Goal: Information Seeking & Learning: Learn about a topic

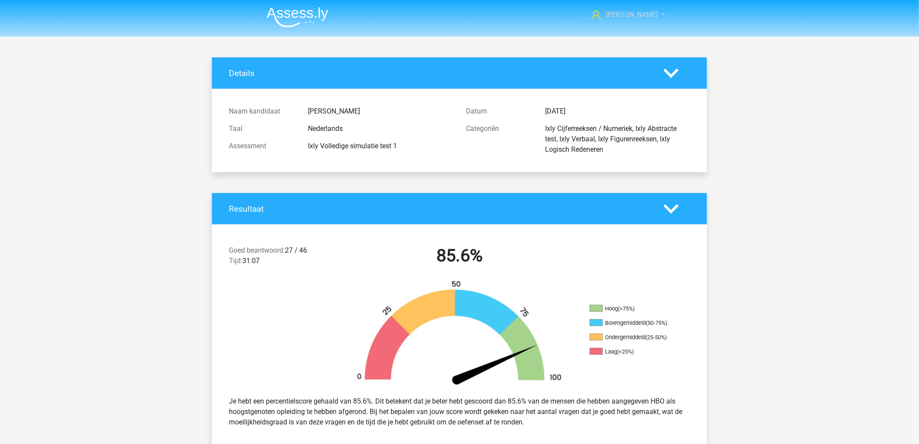
click at [648, 14] on span "[PERSON_NAME]" at bounding box center [632, 14] width 52 height 8
click at [601, 13] on icon at bounding box center [597, 15] width 10 height 10
click at [298, 19] on img at bounding box center [298, 17] width 62 height 20
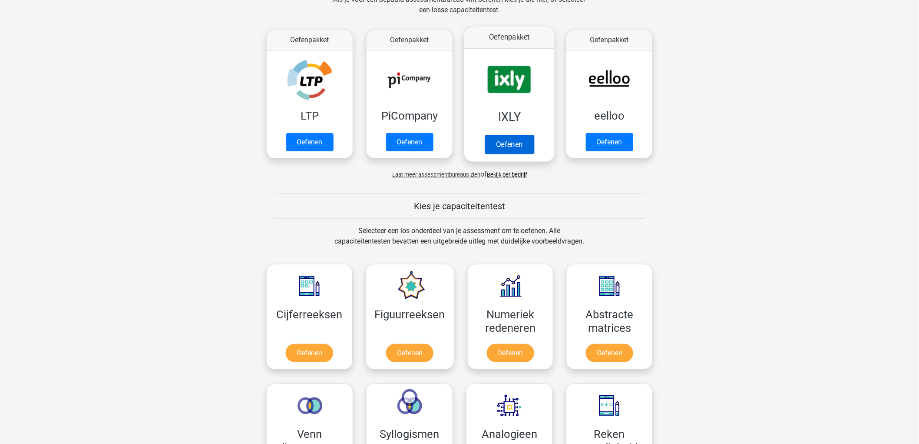
scroll to position [96, 0]
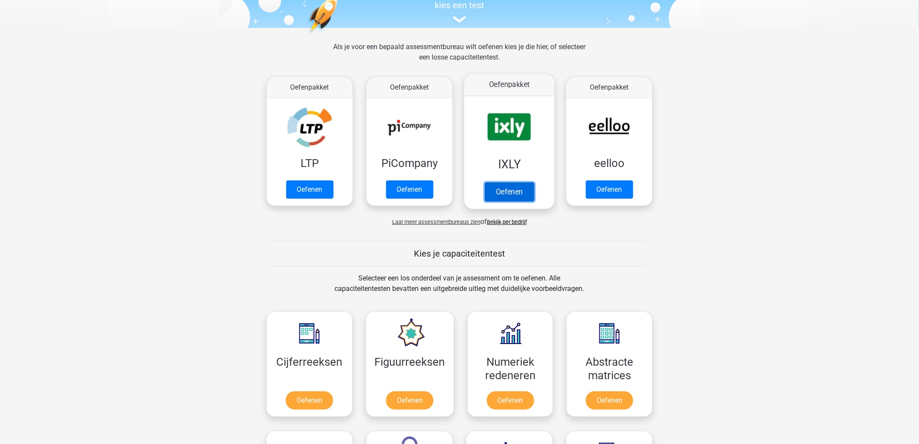
click at [517, 182] on link "Oefenen" at bounding box center [510, 191] width 50 height 19
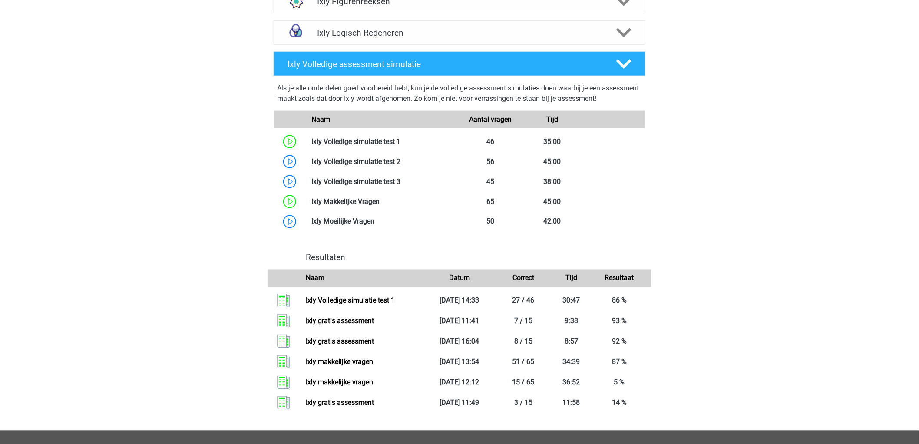
scroll to position [483, 0]
click at [401, 178] on link at bounding box center [401, 181] width 0 height 8
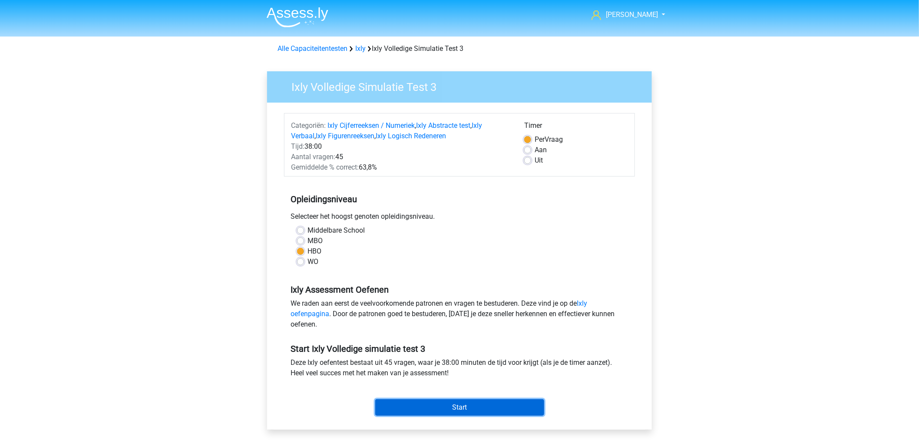
click at [496, 401] on input "Start" at bounding box center [459, 407] width 169 height 17
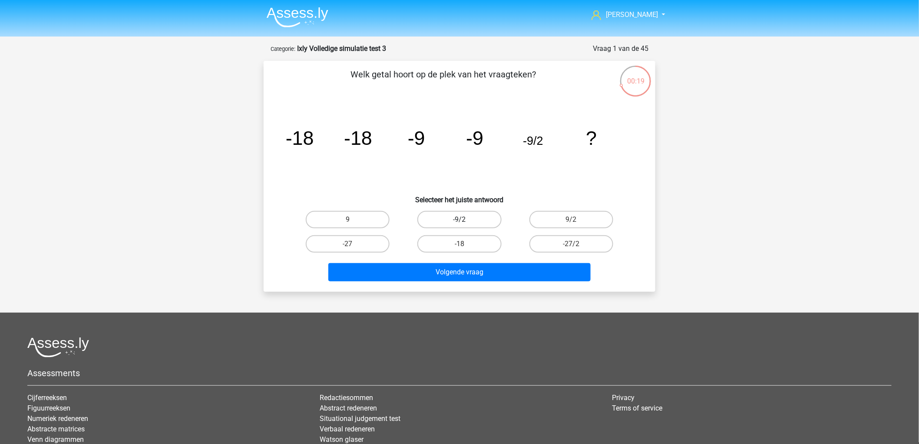
click at [452, 223] on label "-9/2" at bounding box center [459, 219] width 84 height 17
click at [460, 223] on input "-9/2" at bounding box center [463, 222] width 6 height 6
radio input "true"
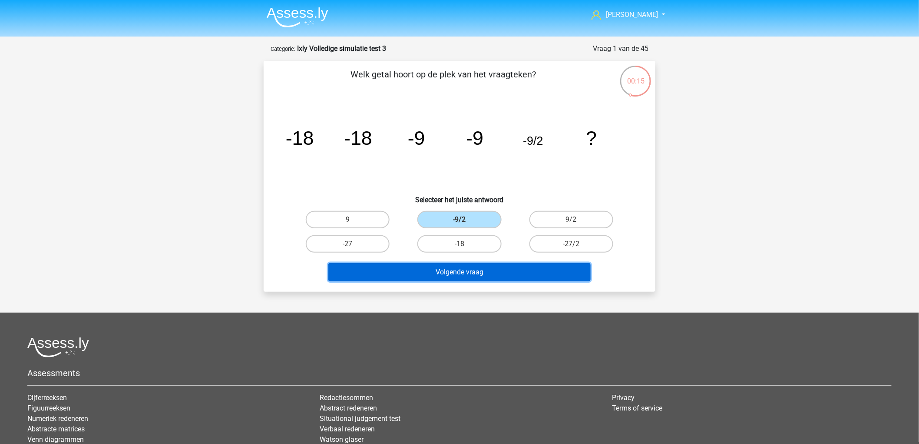
click at [468, 267] on button "Volgende vraag" at bounding box center [459, 272] width 263 height 18
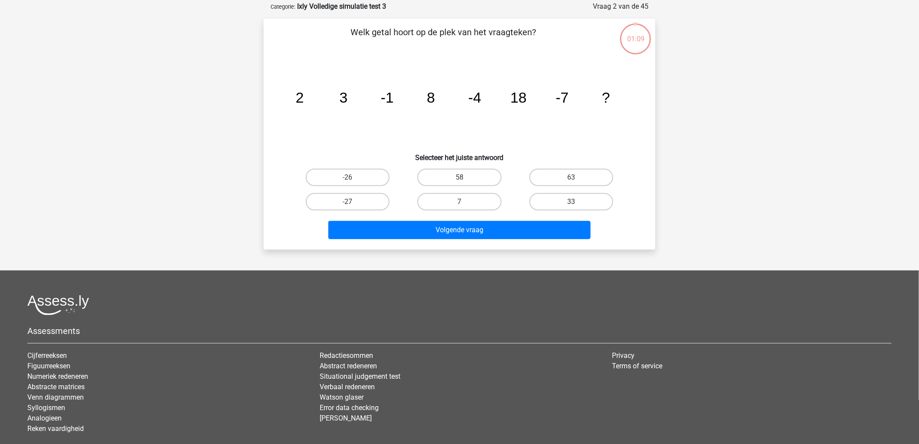
scroll to position [43, 0]
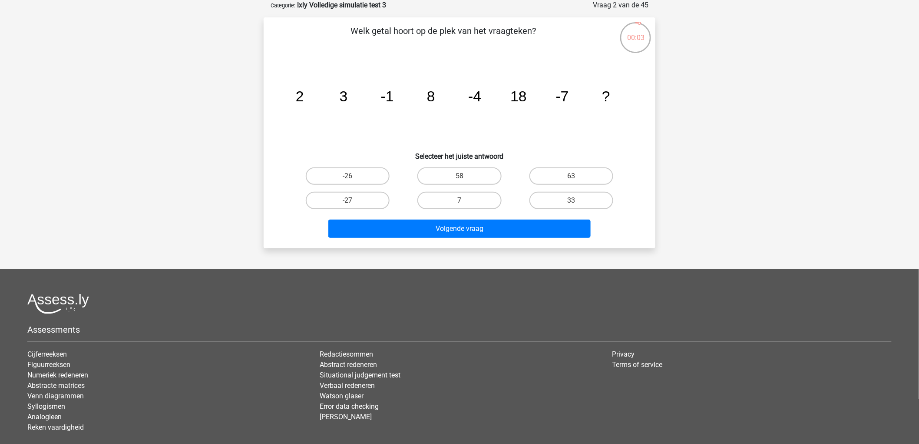
click at [581, 189] on div "33" at bounding box center [572, 200] width 112 height 24
click at [583, 193] on label "33" at bounding box center [572, 200] width 84 height 17
click at [577, 200] on input "33" at bounding box center [574, 203] width 6 height 6
radio input "true"
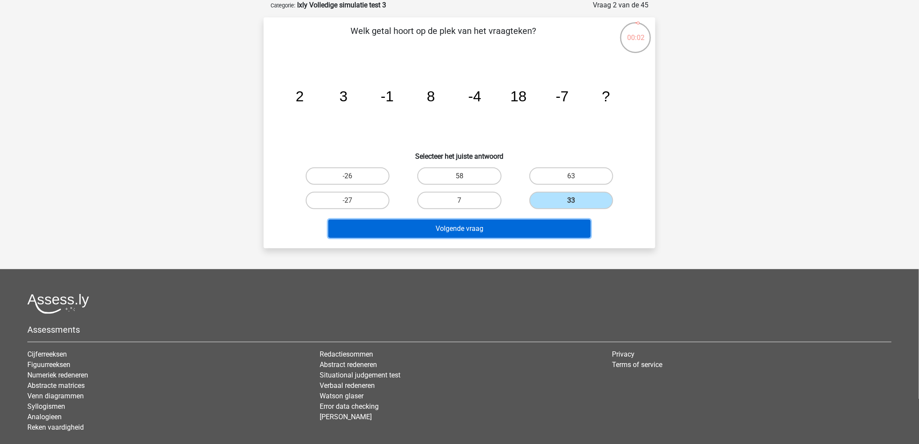
click at [565, 220] on button "Volgende vraag" at bounding box center [459, 228] width 263 height 18
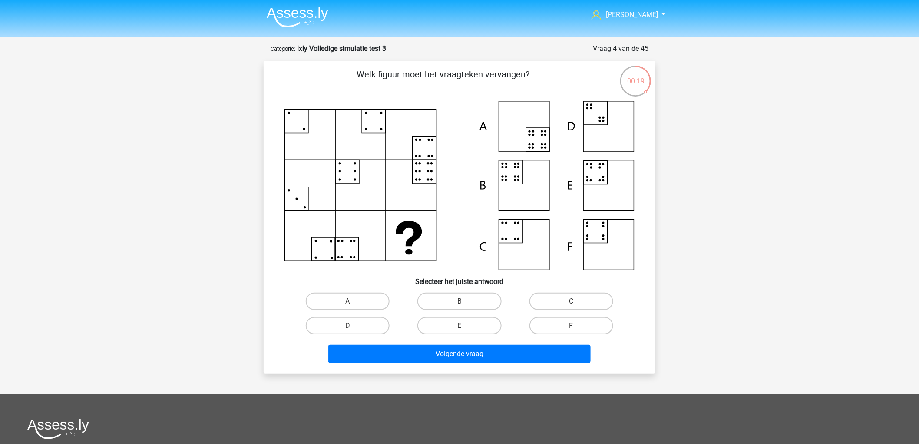
drag, startPoint x: 462, startPoint y: 299, endPoint x: 475, endPoint y: 362, distance: 64.7
click at [462, 301] on div "B" at bounding box center [459, 300] width 105 height 17
click at [467, 303] on label "B" at bounding box center [459, 300] width 84 height 17
click at [465, 303] on input "B" at bounding box center [463, 304] width 6 height 6
radio input "true"
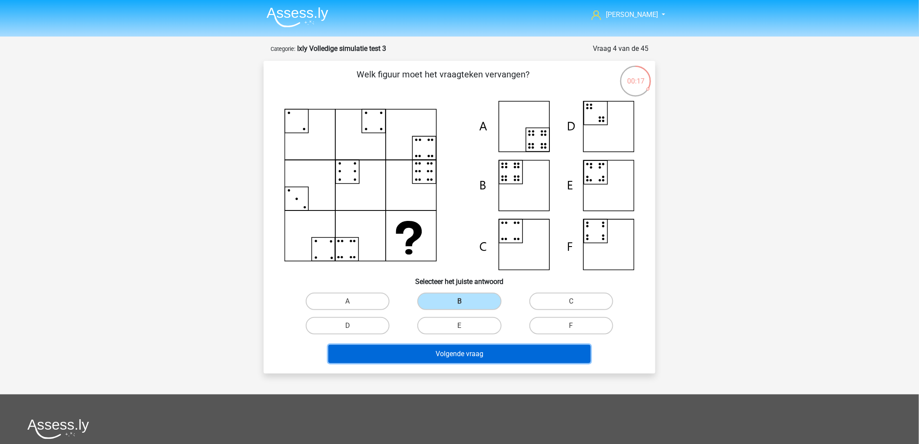
click at [469, 354] on button "Volgende vraag" at bounding box center [459, 354] width 263 height 18
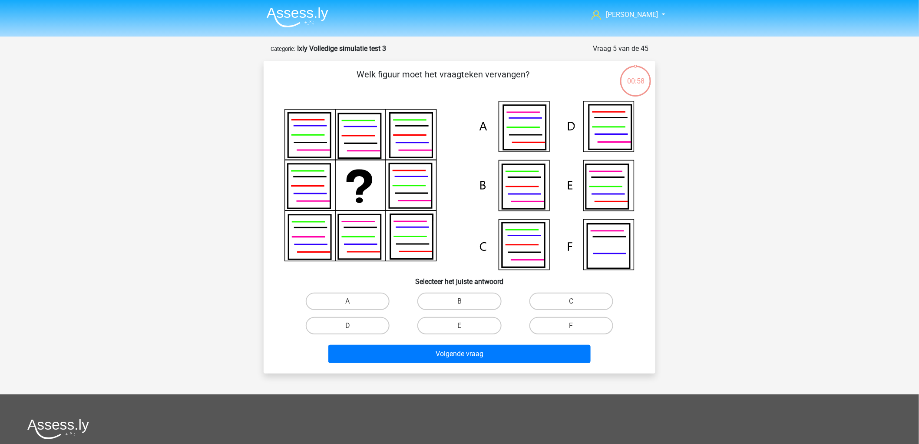
scroll to position [43, 0]
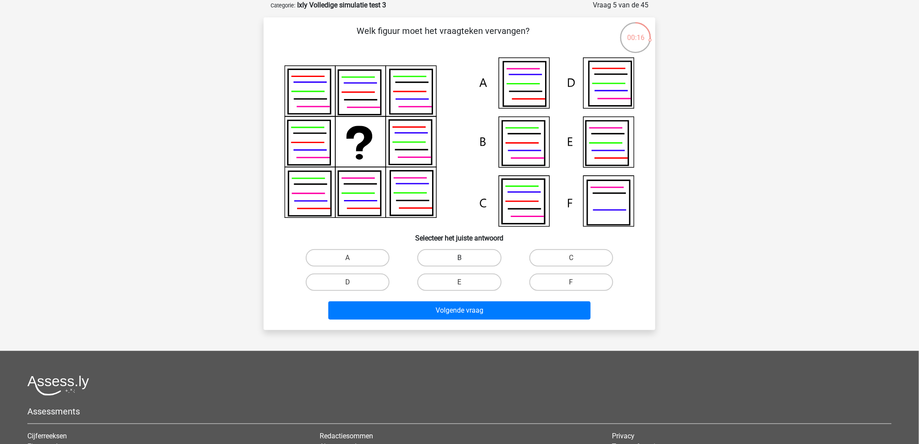
click at [476, 262] on label "B" at bounding box center [459, 257] width 84 height 17
click at [465, 262] on input "B" at bounding box center [463, 261] width 6 height 6
radio input "true"
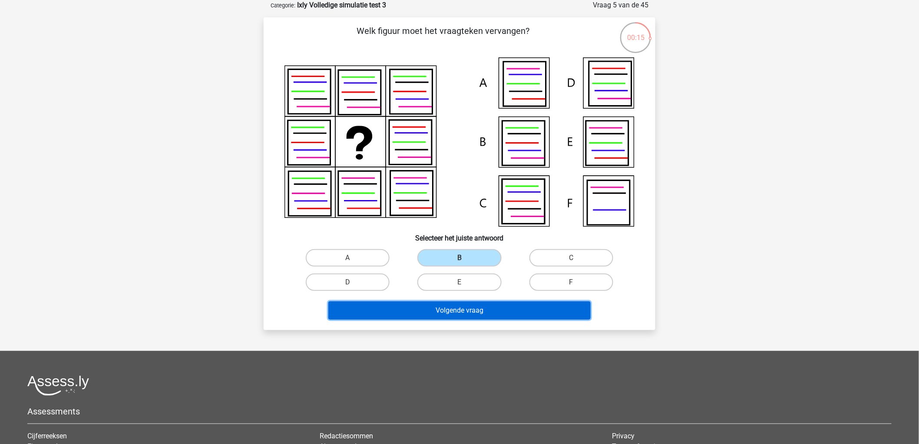
click at [484, 307] on button "Volgende vraag" at bounding box center [459, 310] width 263 height 18
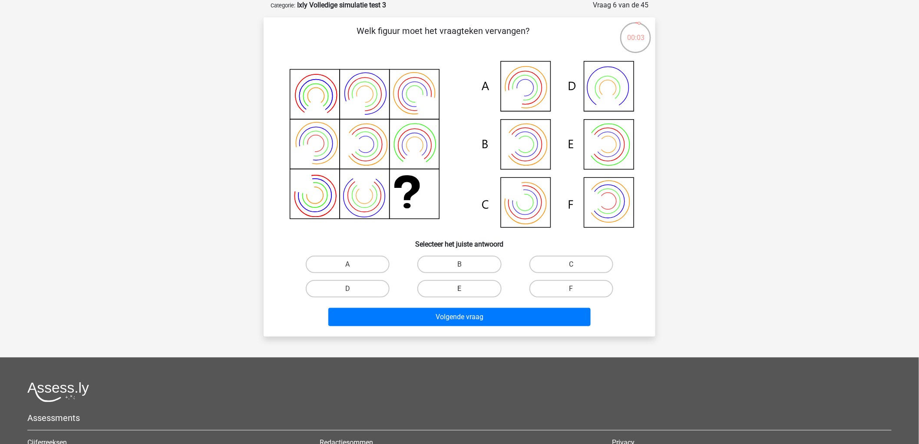
click at [475, 282] on label "E" at bounding box center [459, 288] width 84 height 17
click at [465, 288] on input "E" at bounding box center [463, 291] width 6 height 6
radio input "true"
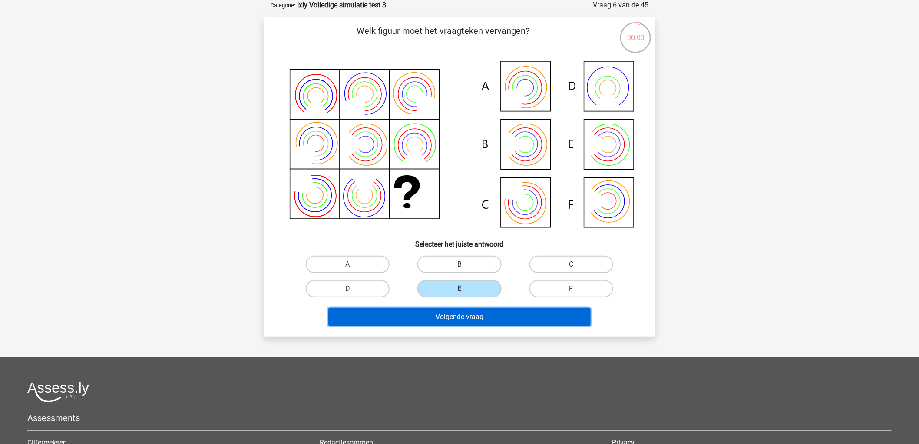
click at [493, 315] on button "Volgende vraag" at bounding box center [459, 317] width 263 height 18
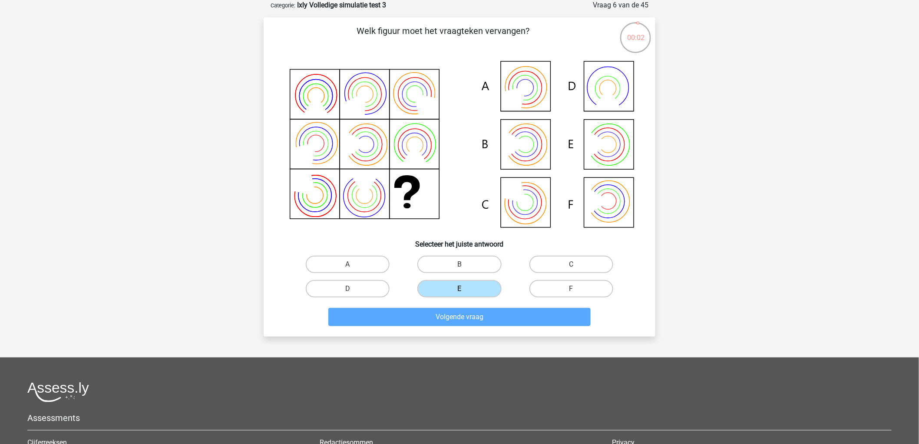
scroll to position [9, 0]
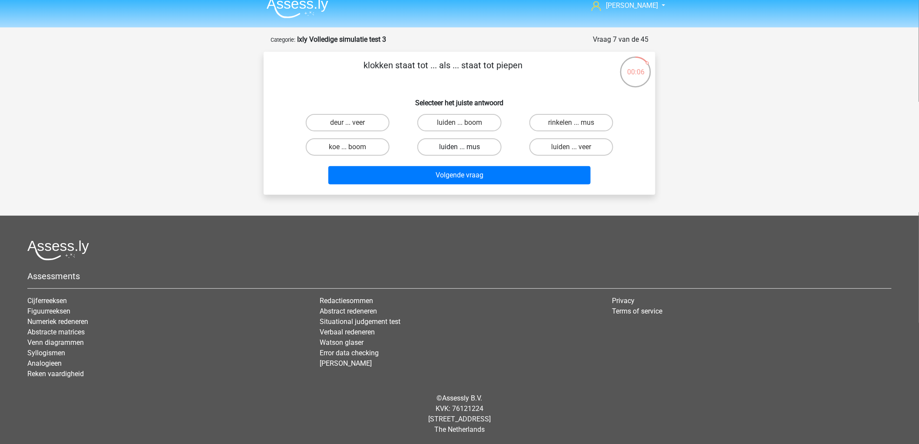
click at [436, 149] on label "luiden ... mus" at bounding box center [459, 146] width 84 height 17
click at [460, 149] on input "luiden ... mus" at bounding box center [463, 150] width 6 height 6
radio input "true"
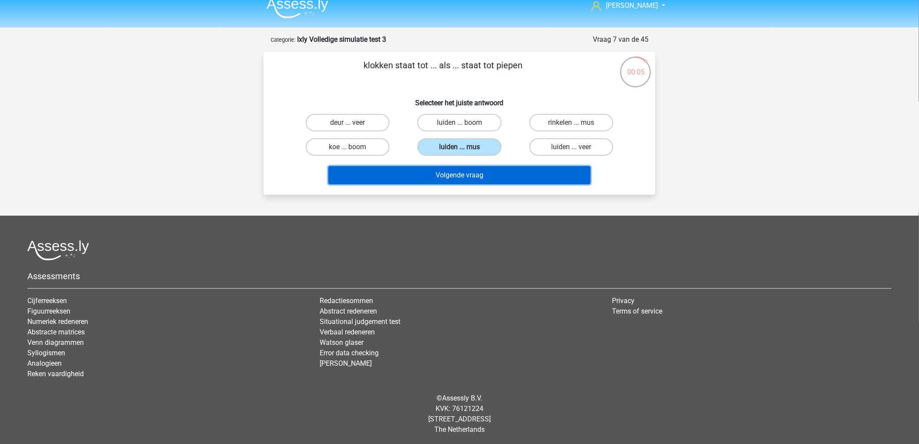
click at [454, 176] on button "Volgende vraag" at bounding box center [459, 175] width 263 height 18
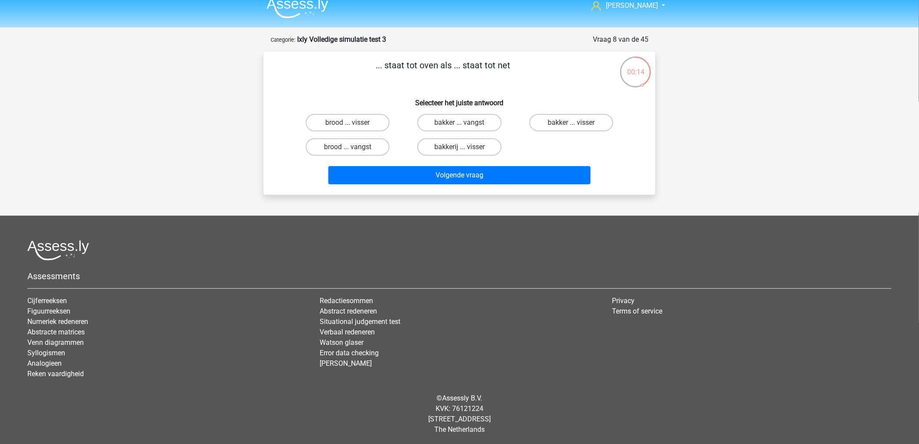
click at [573, 128] on input "bakker ... visser" at bounding box center [574, 126] width 6 height 6
radio input "true"
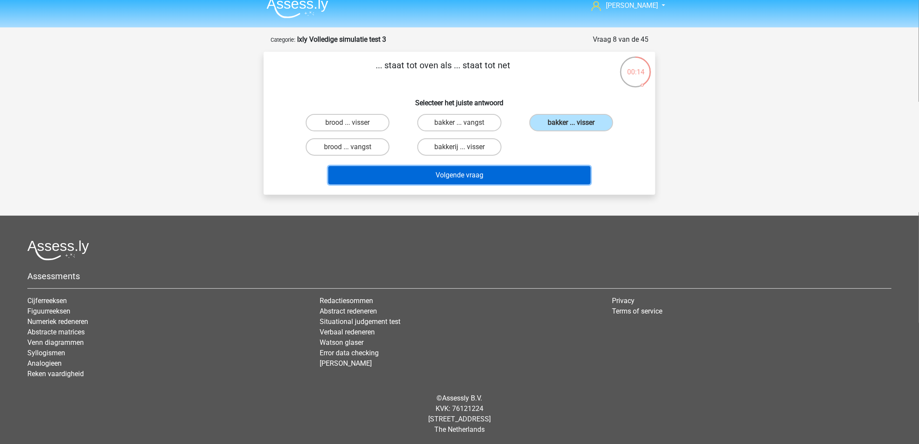
click at [550, 176] on button "Volgende vraag" at bounding box center [459, 175] width 263 height 18
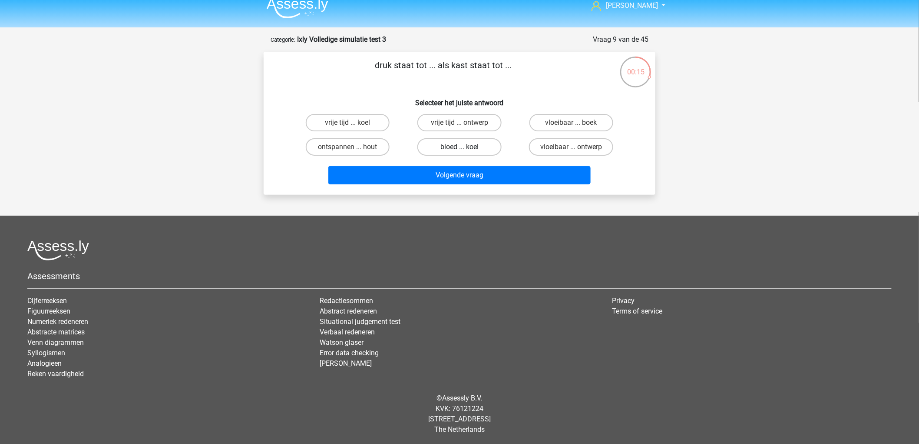
click at [480, 142] on label "bloed ... koel" at bounding box center [459, 146] width 84 height 17
click at [465, 147] on input "bloed ... koel" at bounding box center [463, 150] width 6 height 6
radio input "true"
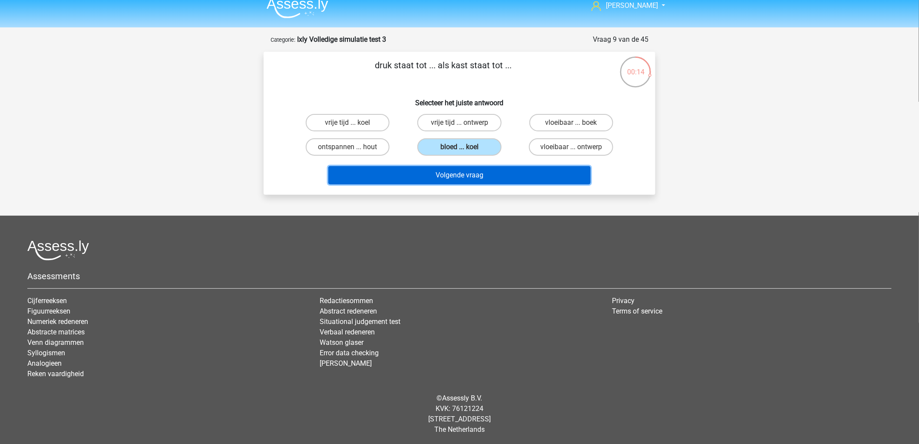
click at [492, 178] on button "Volgende vraag" at bounding box center [459, 175] width 263 height 18
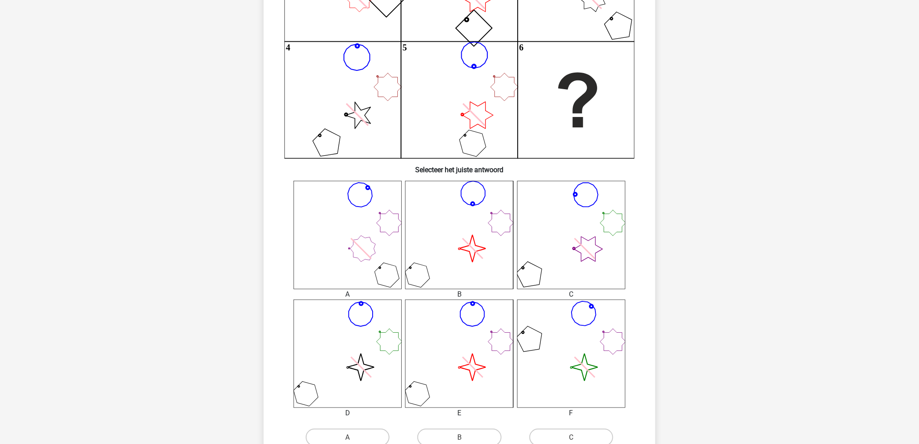
scroll to position [188, 0]
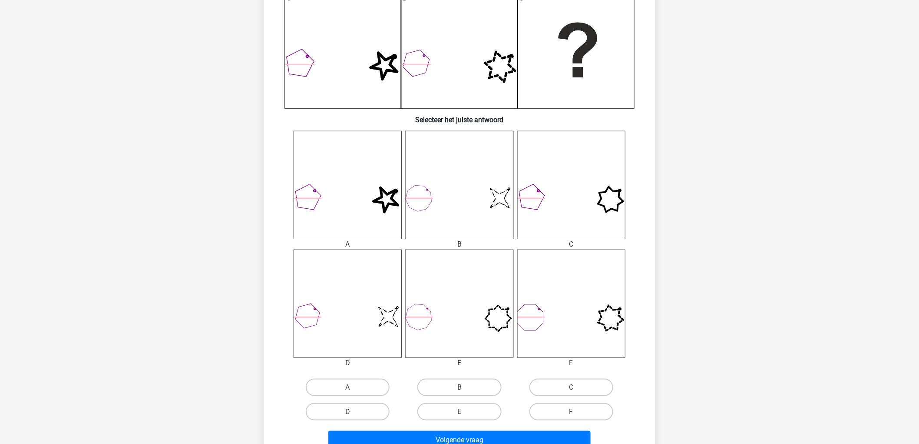
scroll to position [236, 0]
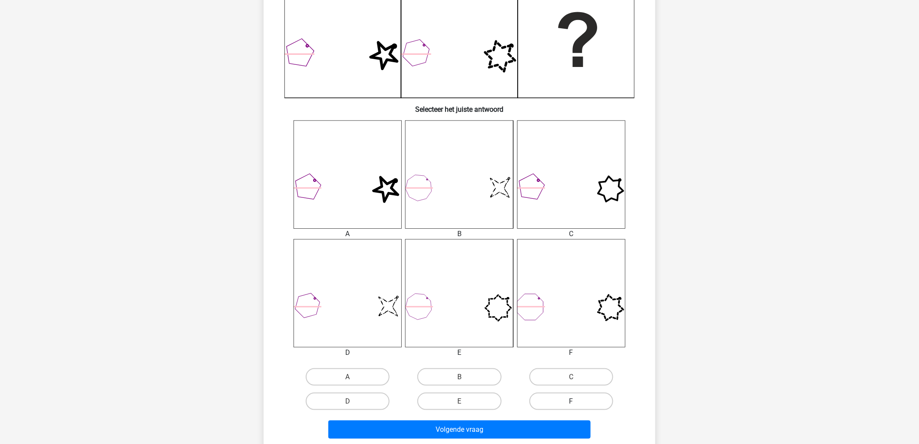
click at [583, 397] on label "F" at bounding box center [572, 400] width 84 height 17
click at [577, 401] on input "F" at bounding box center [574, 404] width 6 height 6
radio input "true"
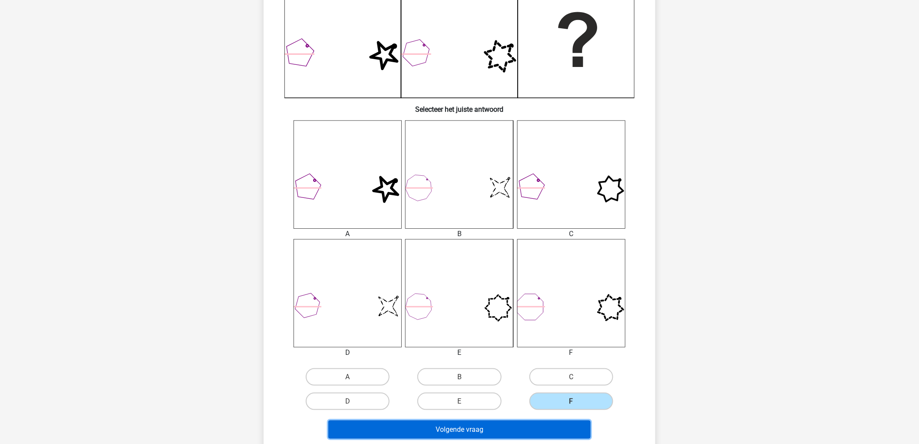
click at [567, 422] on button "Volgende vraag" at bounding box center [459, 429] width 263 height 18
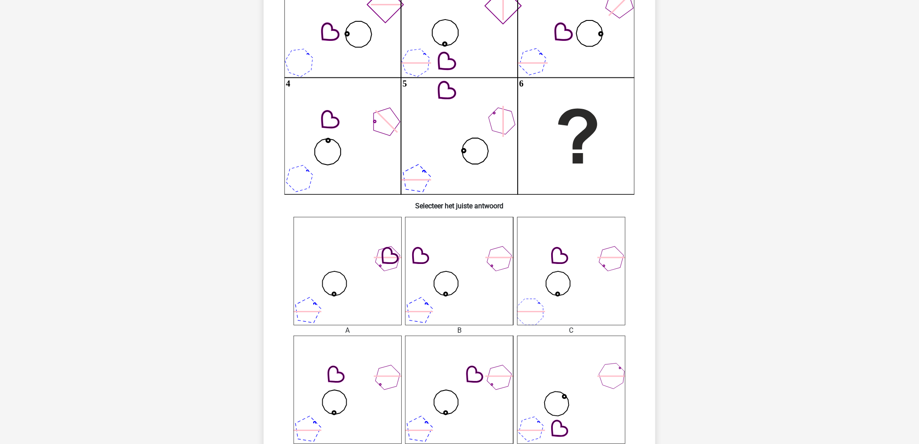
scroll to position [285, 0]
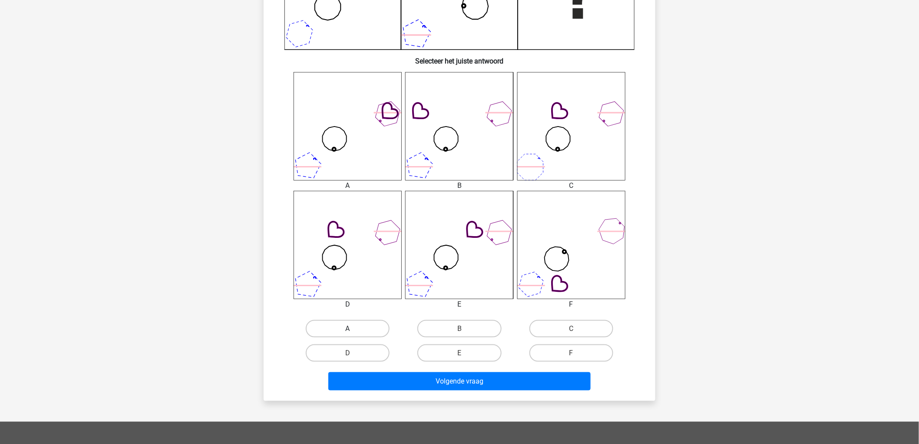
click at [375, 329] on label "A" at bounding box center [348, 328] width 84 height 17
click at [354, 329] on input "A" at bounding box center [351, 331] width 6 height 6
radio input "true"
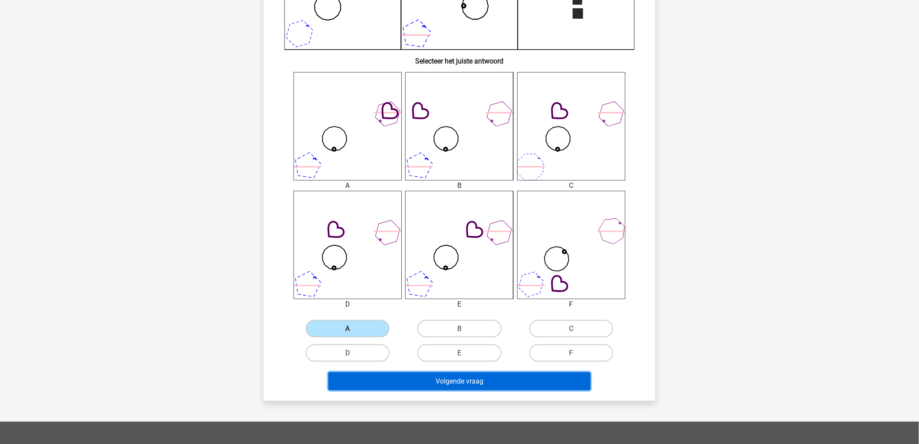
click at [457, 375] on button "Volgende vraag" at bounding box center [459, 381] width 263 height 18
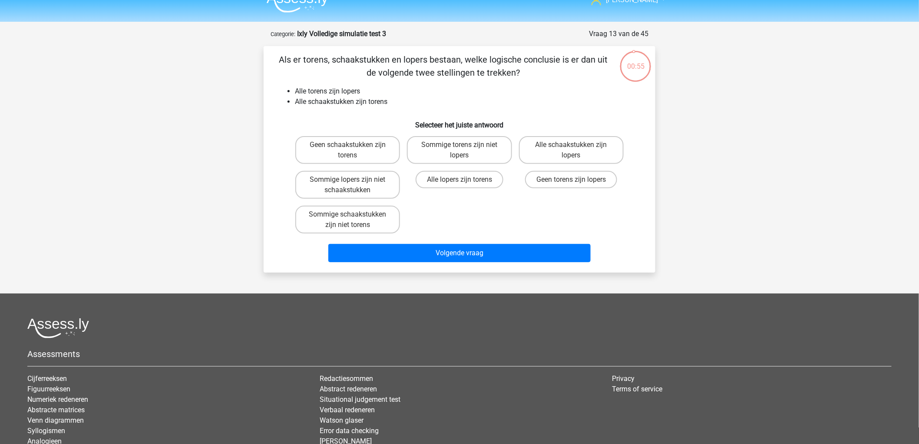
scroll to position [0, 0]
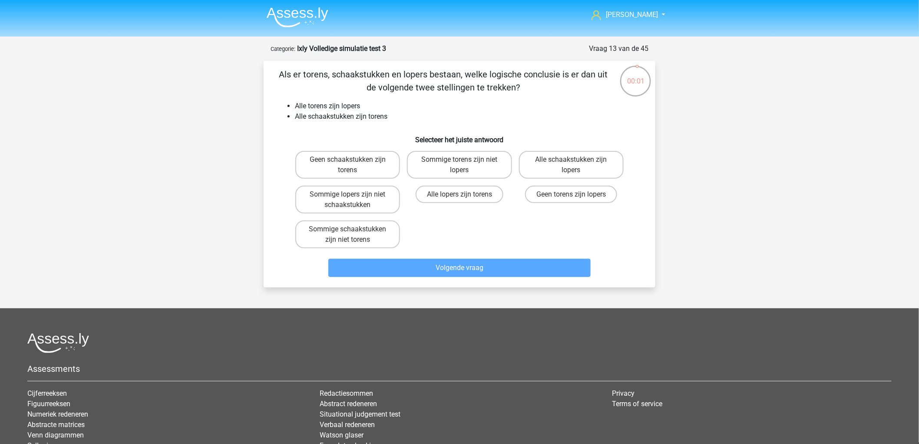
click at [460, 194] on input "Alle lopers zijn torens" at bounding box center [463, 197] width 6 height 6
radio input "true"
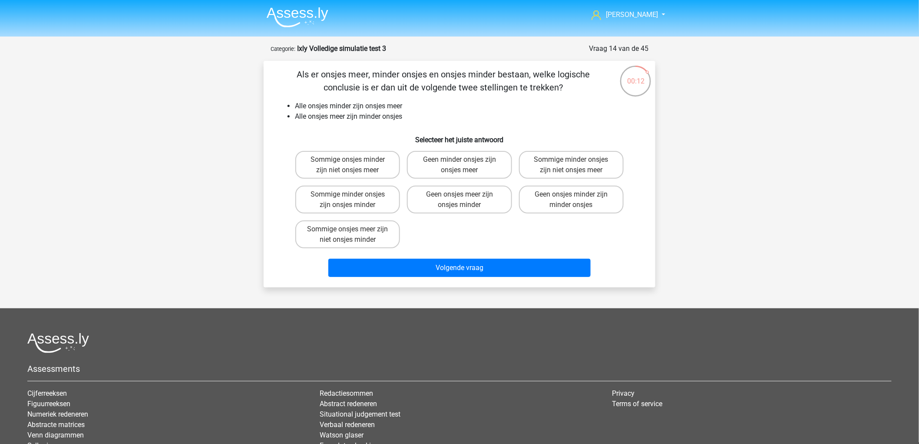
click at [452, 149] on div "Geen minder onsjes zijn onsjes meer" at bounding box center [460, 164] width 112 height 35
click at [449, 158] on label "Geen minder onsjes zijn onsjes meer" at bounding box center [459, 165] width 105 height 28
click at [460, 159] on input "Geen minder onsjes zijn onsjes meer" at bounding box center [463, 162] width 6 height 6
radio input "true"
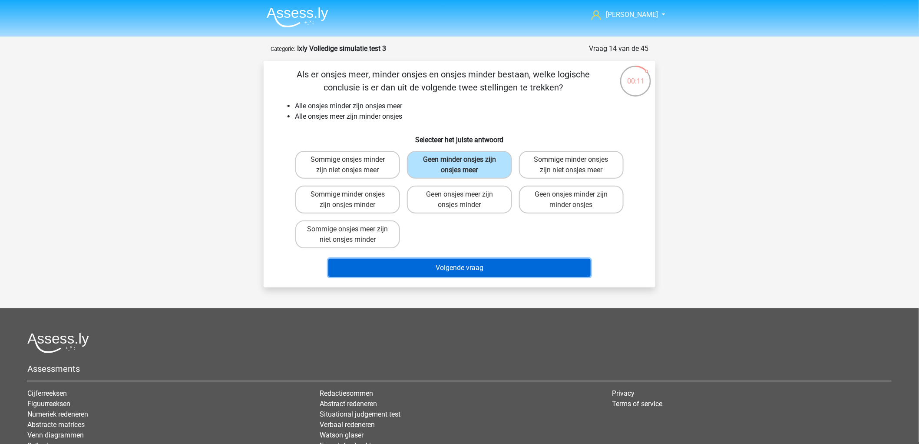
click at [486, 270] on button "Volgende vraag" at bounding box center [459, 267] width 263 height 18
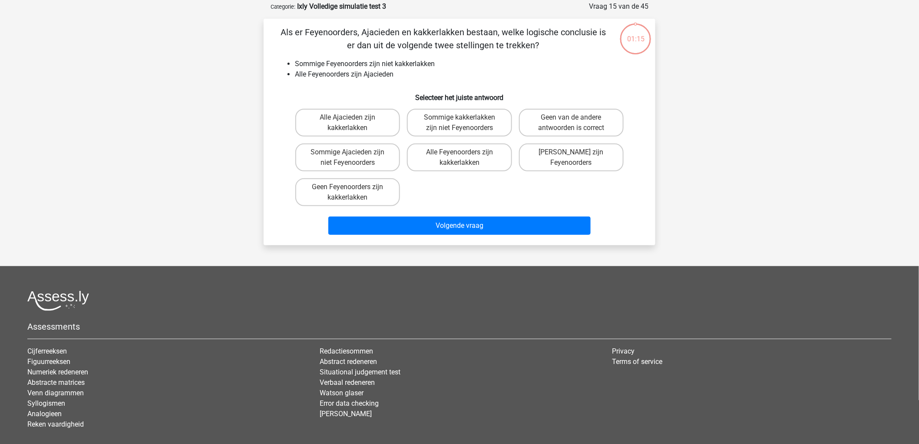
scroll to position [43, 0]
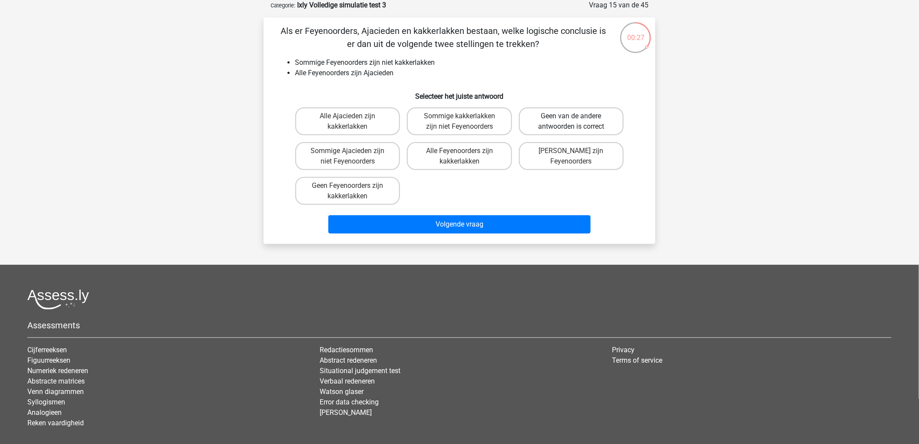
click at [568, 122] on label "Geen van de andere antwoorden is correct" at bounding box center [571, 121] width 105 height 28
click at [571, 122] on input "Geen van de andere antwoorden is correct" at bounding box center [574, 119] width 6 height 6
radio input "true"
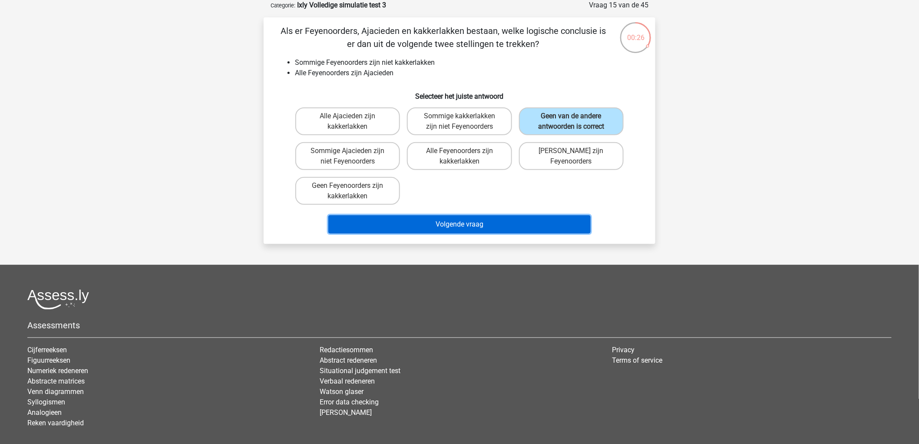
click at [528, 220] on button "Volgende vraag" at bounding box center [459, 224] width 263 height 18
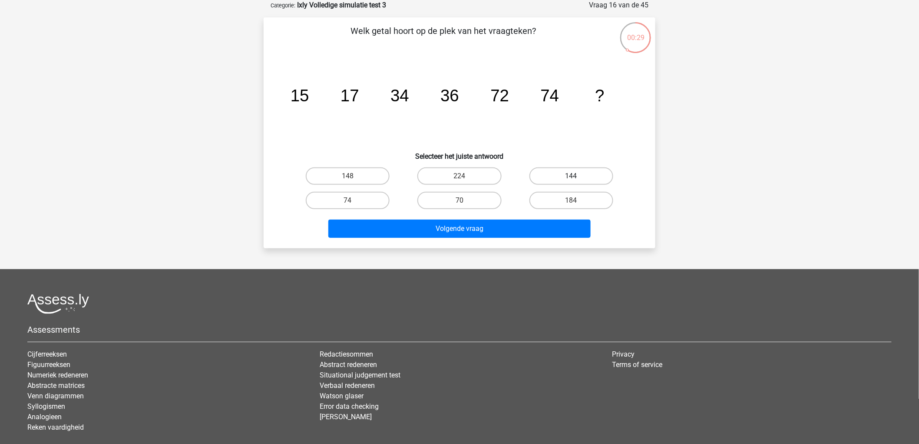
click at [590, 177] on label "144" at bounding box center [572, 175] width 84 height 17
click at [577, 177] on input "144" at bounding box center [574, 179] width 6 height 6
radio input "true"
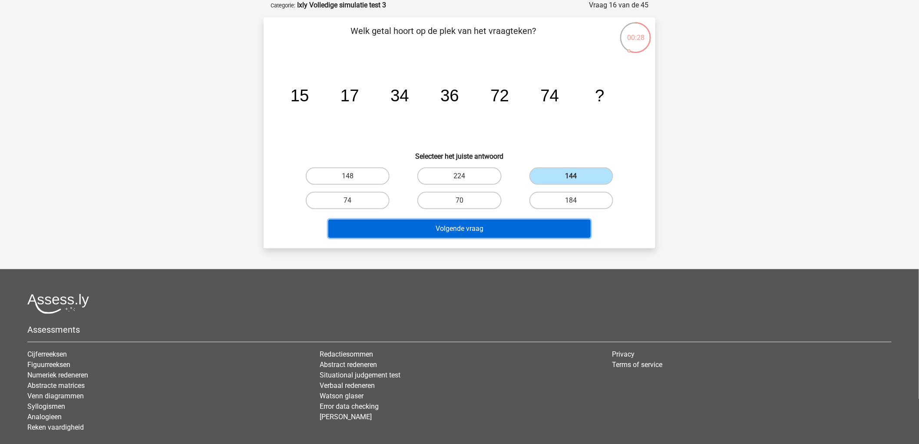
click at [561, 228] on button "Volgende vraag" at bounding box center [459, 228] width 263 height 18
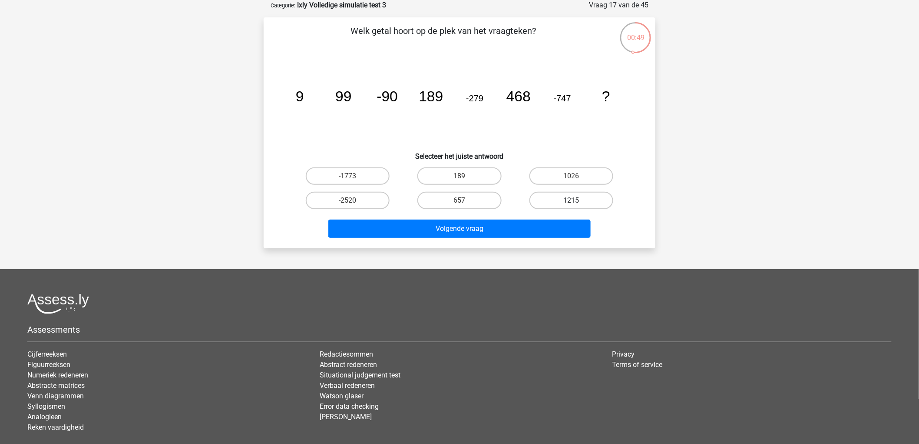
click at [580, 200] on label "1215" at bounding box center [572, 200] width 84 height 17
click at [577, 200] on input "1215" at bounding box center [574, 203] width 6 height 6
radio input "true"
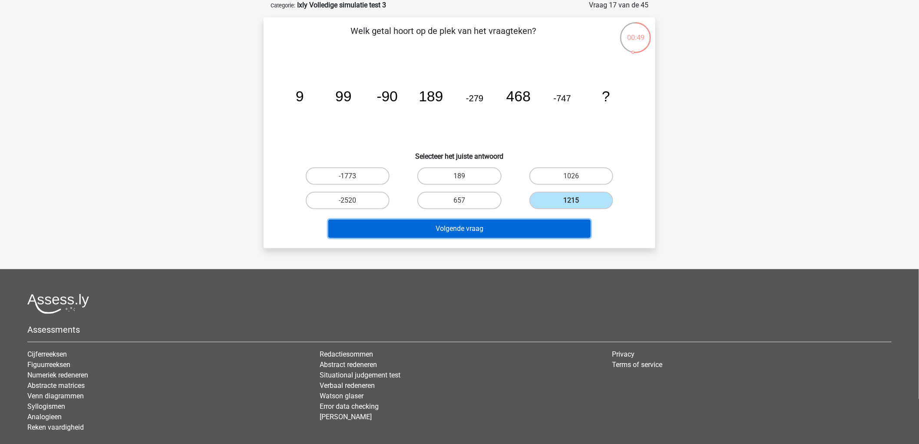
click at [562, 225] on button "Volgende vraag" at bounding box center [459, 228] width 263 height 18
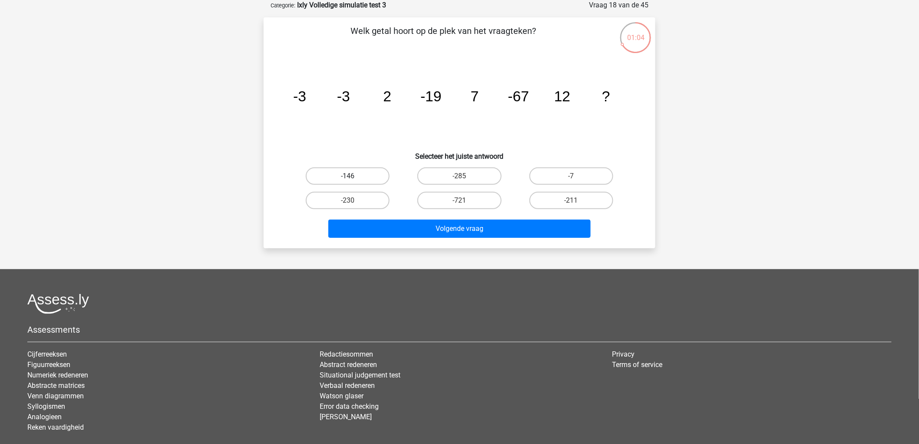
click at [367, 176] on label "-146" at bounding box center [348, 175] width 84 height 17
click at [354, 176] on input "-146" at bounding box center [351, 179] width 6 height 6
radio input "true"
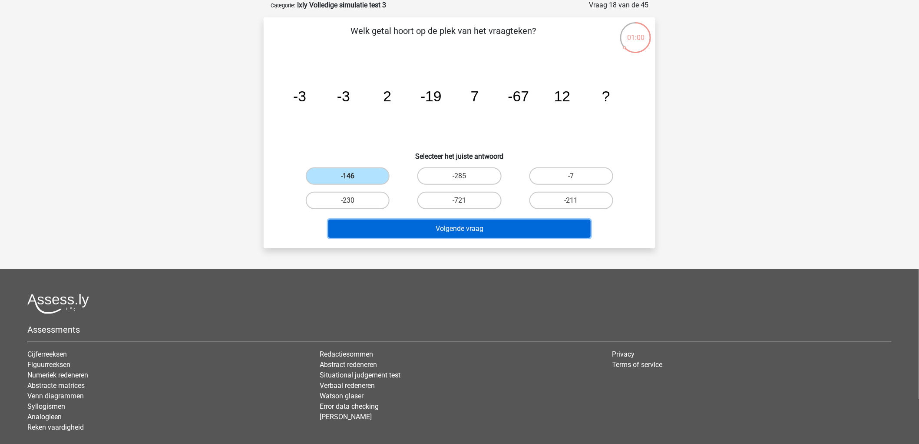
click at [497, 224] on button "Volgende vraag" at bounding box center [459, 228] width 263 height 18
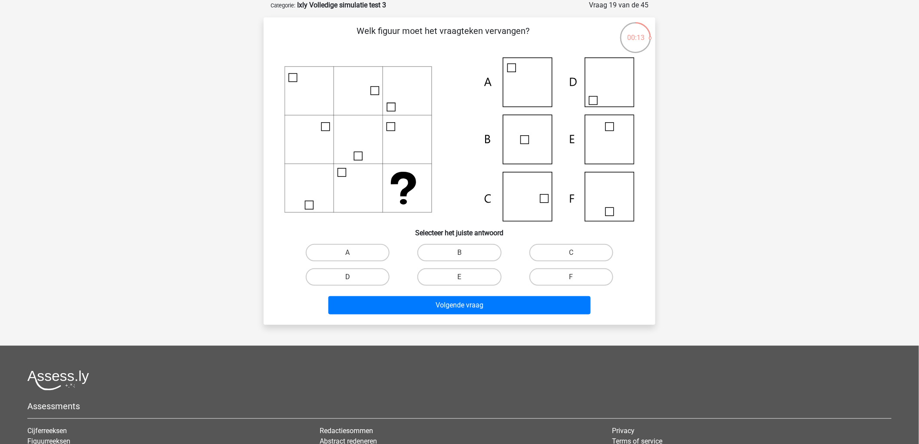
click at [341, 279] on label "D" at bounding box center [348, 276] width 84 height 17
click at [348, 279] on input "D" at bounding box center [351, 280] width 6 height 6
radio input "true"
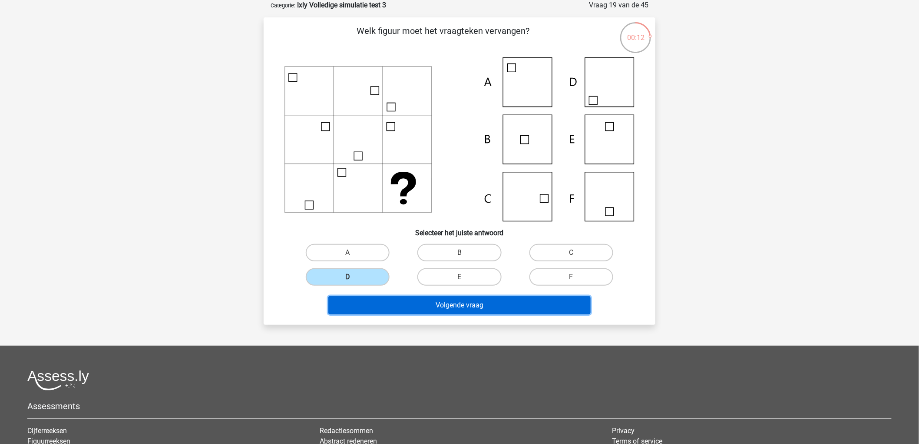
click at [445, 305] on button "Volgende vraag" at bounding box center [459, 305] width 263 height 18
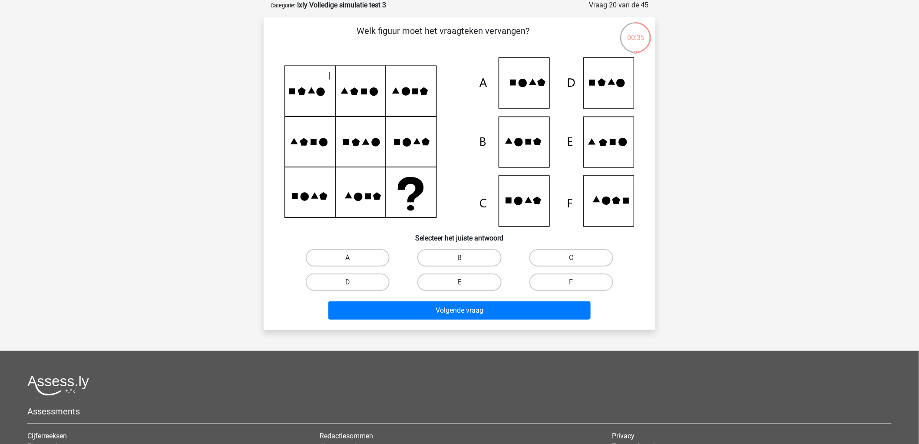
click at [370, 253] on label "A" at bounding box center [348, 257] width 84 height 17
click at [354, 258] on input "A" at bounding box center [351, 261] width 6 height 6
radio input "true"
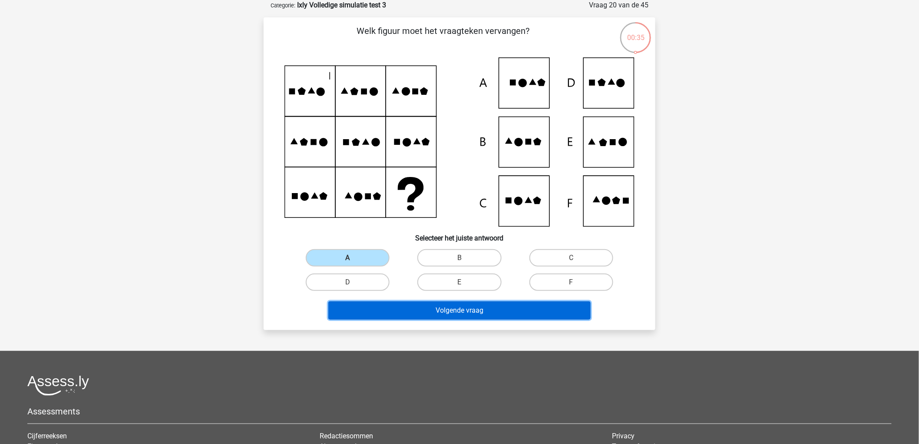
click at [474, 307] on button "Volgende vraag" at bounding box center [459, 310] width 263 height 18
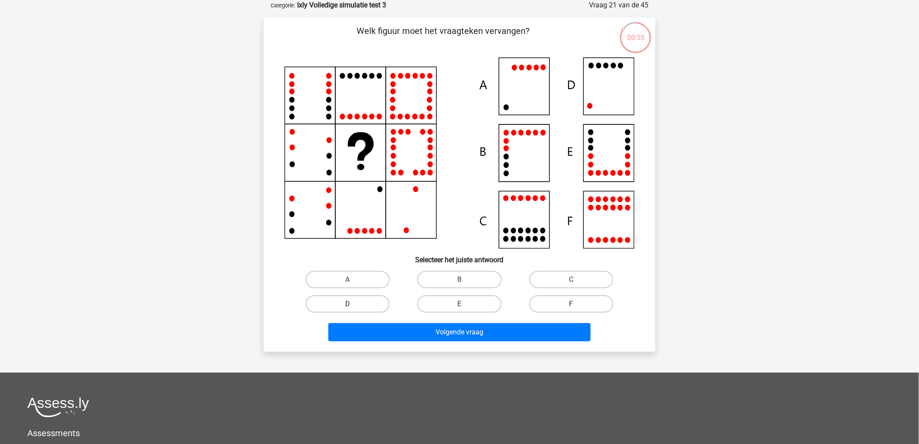
click at [355, 298] on label "D" at bounding box center [348, 303] width 84 height 17
click at [354, 304] on input "D" at bounding box center [351, 307] width 6 height 6
radio input "true"
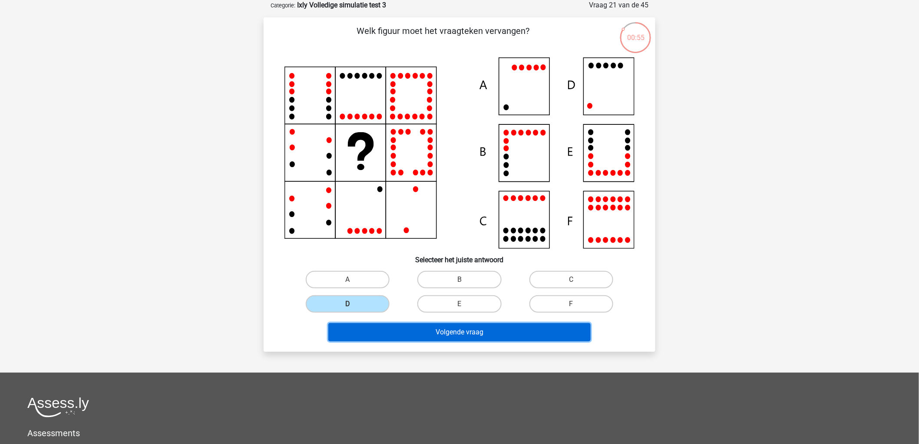
click at [433, 329] on button "Volgende vraag" at bounding box center [459, 332] width 263 height 18
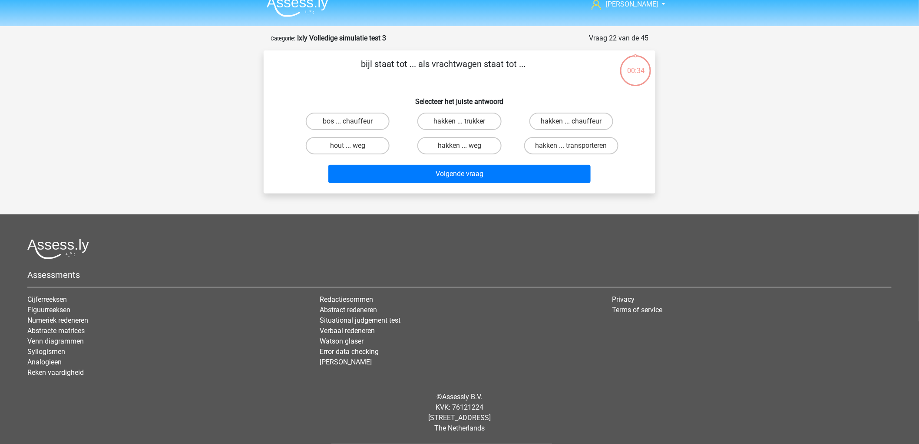
scroll to position [9, 0]
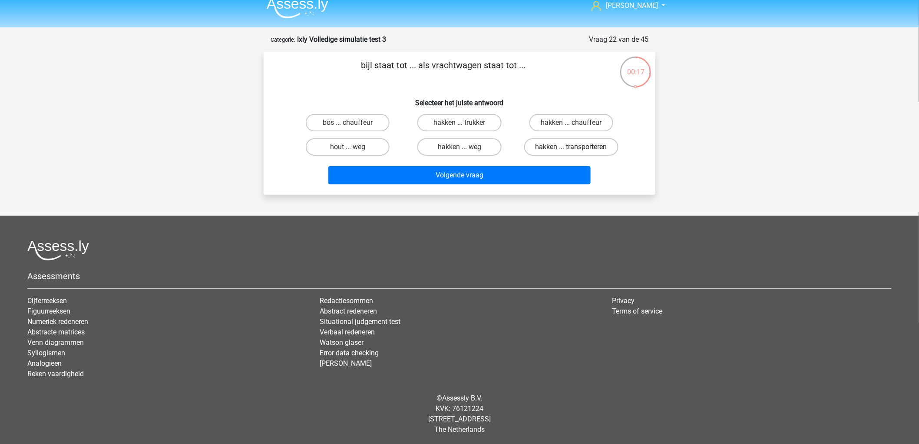
click at [598, 142] on label "hakken ... transporteren" at bounding box center [571, 146] width 94 height 17
click at [577, 147] on input "hakken ... transporteren" at bounding box center [574, 150] width 6 height 6
radio input "true"
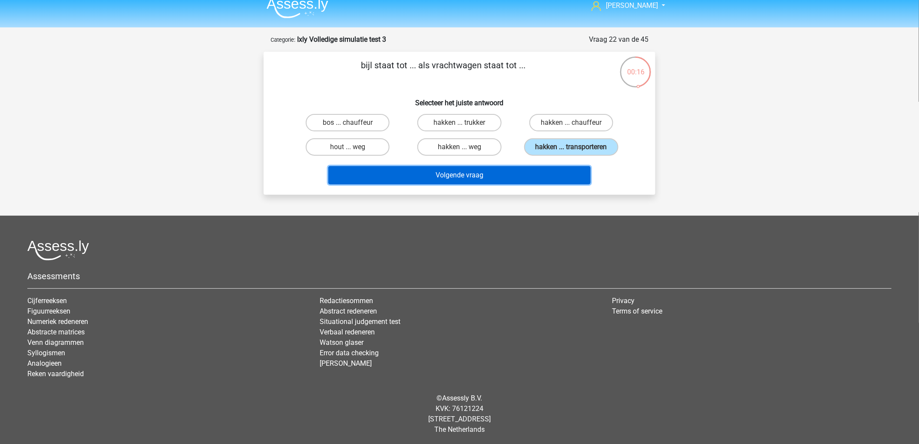
click at [557, 170] on button "Volgende vraag" at bounding box center [459, 175] width 263 height 18
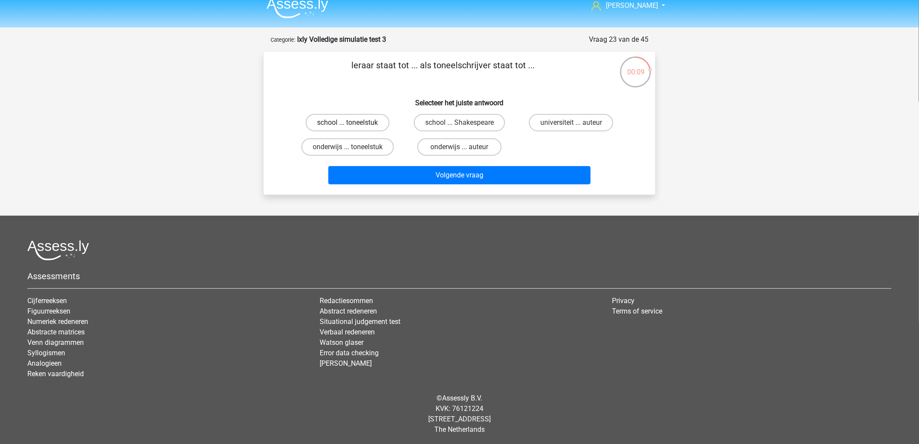
click at [356, 117] on label "school ... toneelstuk" at bounding box center [348, 122] width 84 height 17
click at [354, 123] on input "school ... toneelstuk" at bounding box center [351, 126] width 6 height 6
radio input "true"
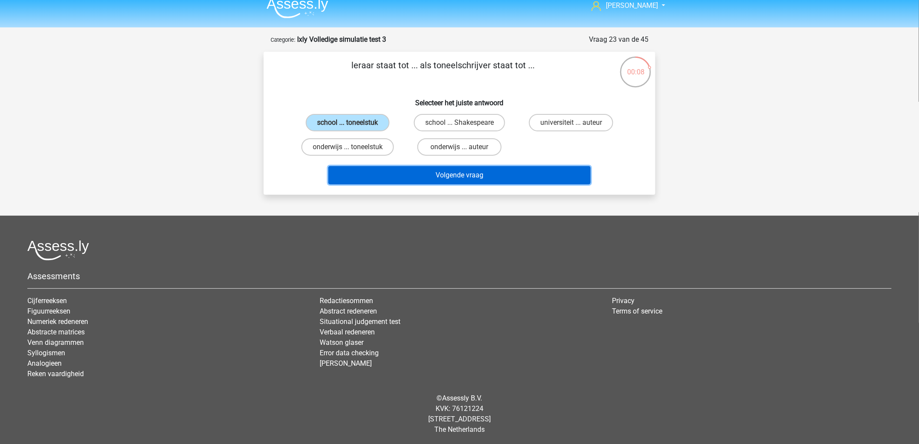
click at [448, 171] on button "Volgende vraag" at bounding box center [459, 175] width 263 height 18
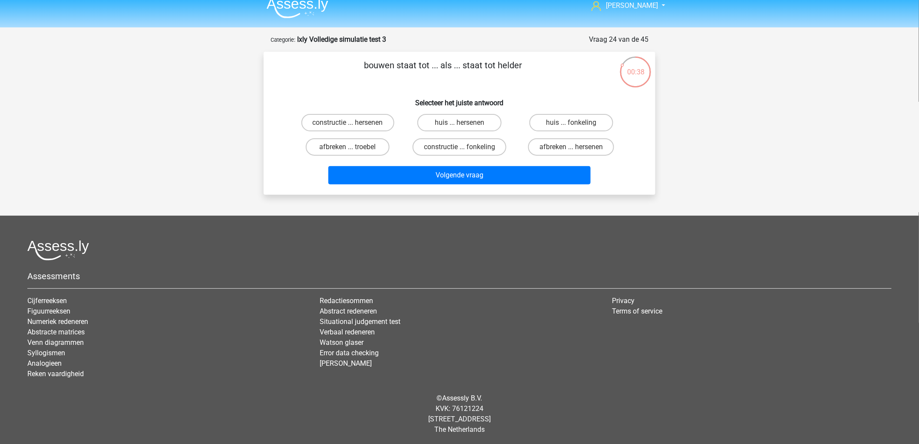
drag, startPoint x: 380, startPoint y: 146, endPoint x: 398, endPoint y: 161, distance: 23.4
click at [379, 146] on label "afbreken ... troebel" at bounding box center [348, 146] width 84 height 17
click at [354, 147] on input "afbreken ... troebel" at bounding box center [351, 150] width 6 height 6
radio input "true"
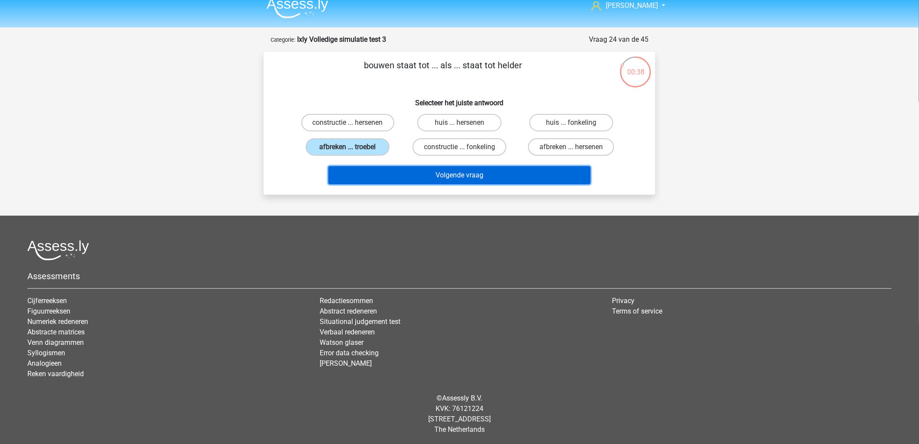
click at [410, 167] on button "Volgende vraag" at bounding box center [459, 175] width 263 height 18
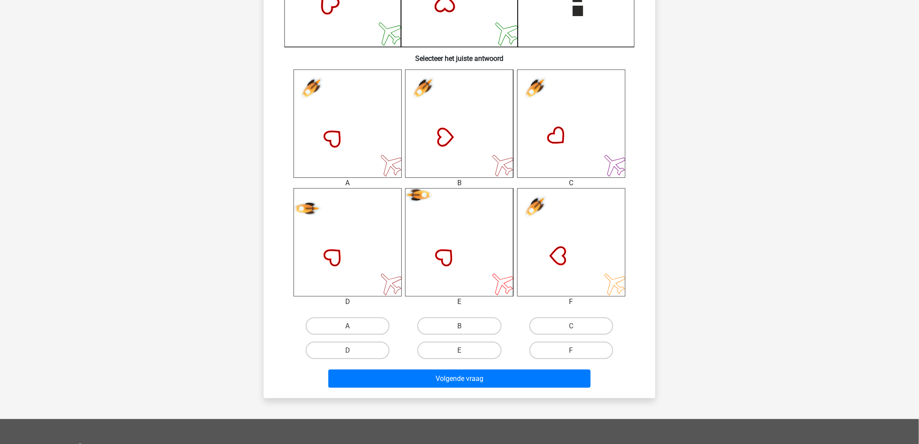
scroll to position [289, 0]
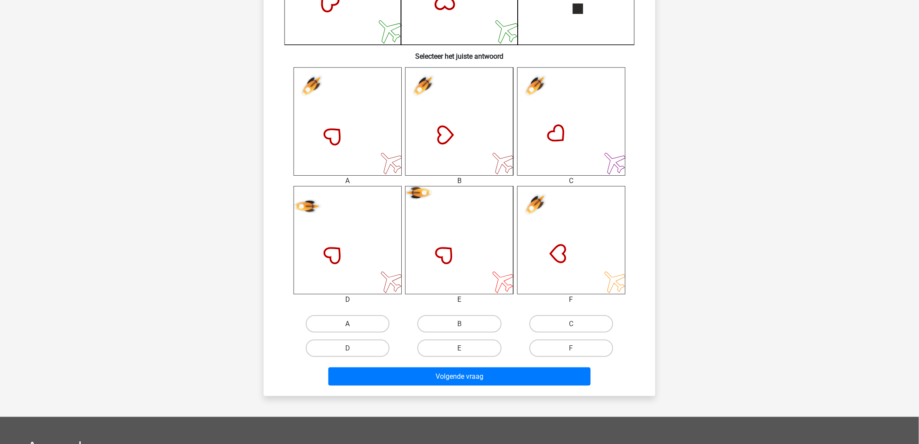
click at [328, 326] on label "A" at bounding box center [348, 323] width 84 height 17
click at [348, 326] on input "A" at bounding box center [351, 327] width 6 height 6
radio input "true"
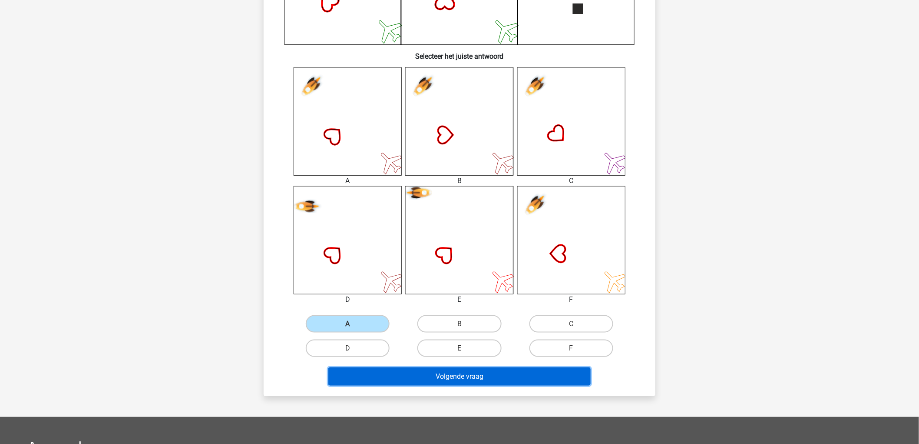
click at [398, 377] on button "Volgende vraag" at bounding box center [459, 376] width 263 height 18
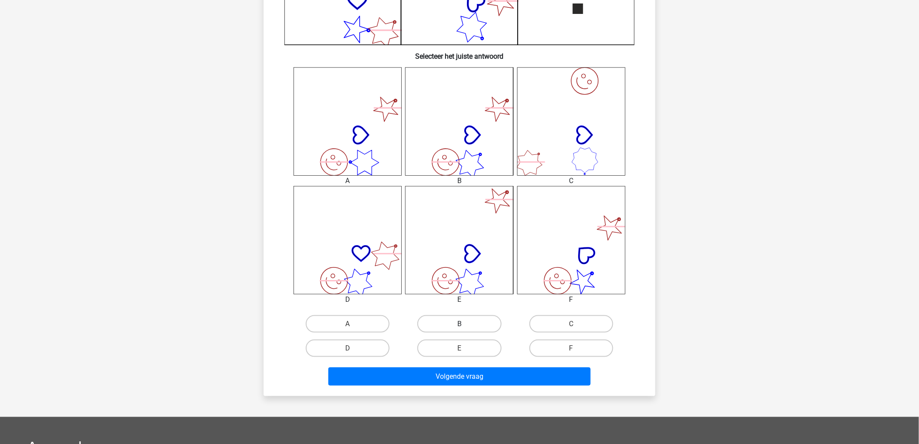
click at [488, 322] on label "B" at bounding box center [459, 323] width 84 height 17
click at [465, 324] on input "B" at bounding box center [463, 327] width 6 height 6
radio input "true"
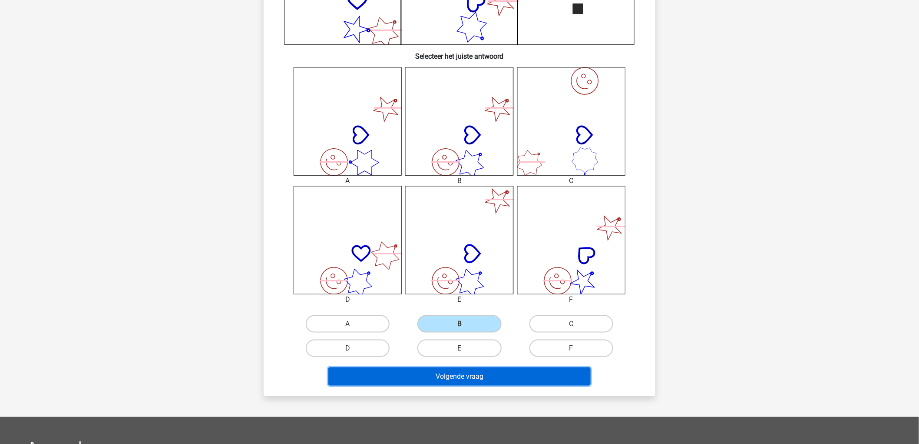
click at [502, 380] on button "Volgende vraag" at bounding box center [459, 376] width 263 height 18
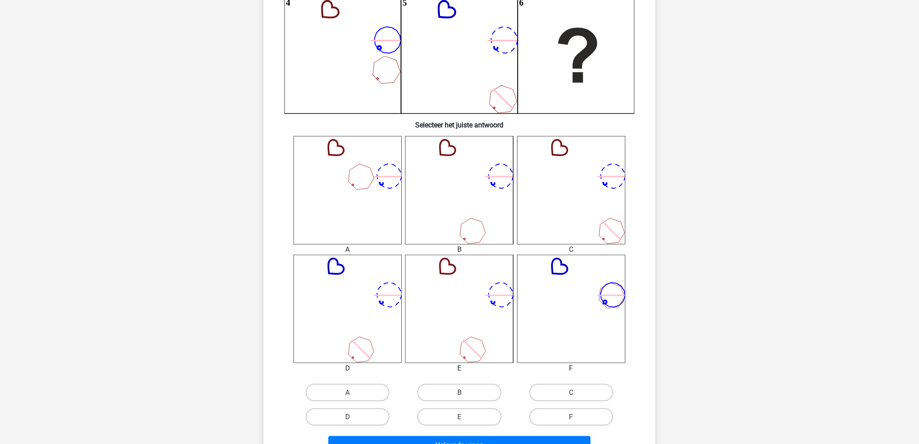
scroll to position [285, 0]
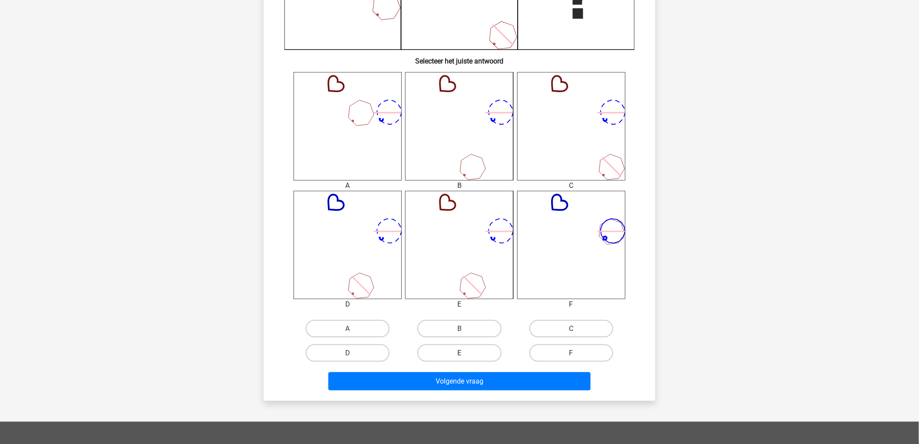
click at [469, 355] on label "E" at bounding box center [459, 352] width 84 height 17
click at [465, 355] on input "E" at bounding box center [463, 356] width 6 height 6
radio input "true"
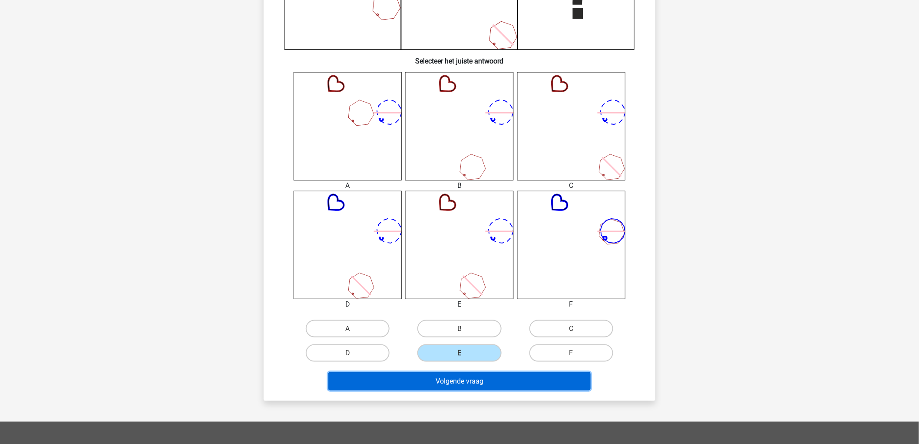
click at [472, 378] on button "Volgende vraag" at bounding box center [459, 381] width 263 height 18
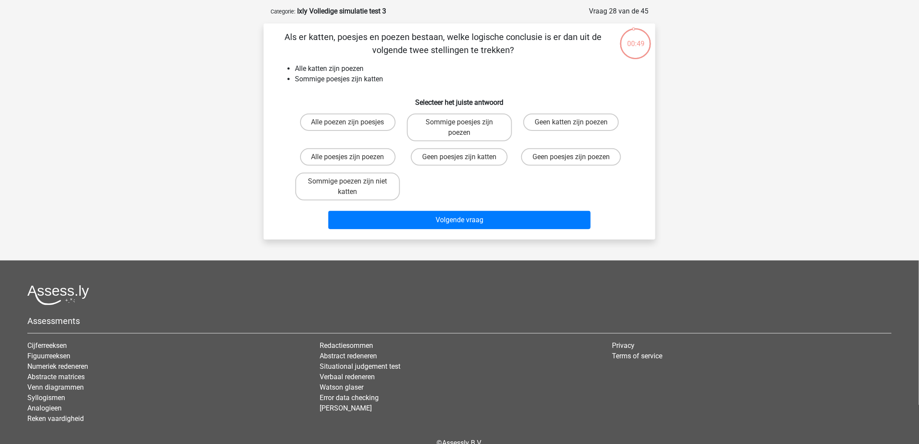
scroll to position [0, 0]
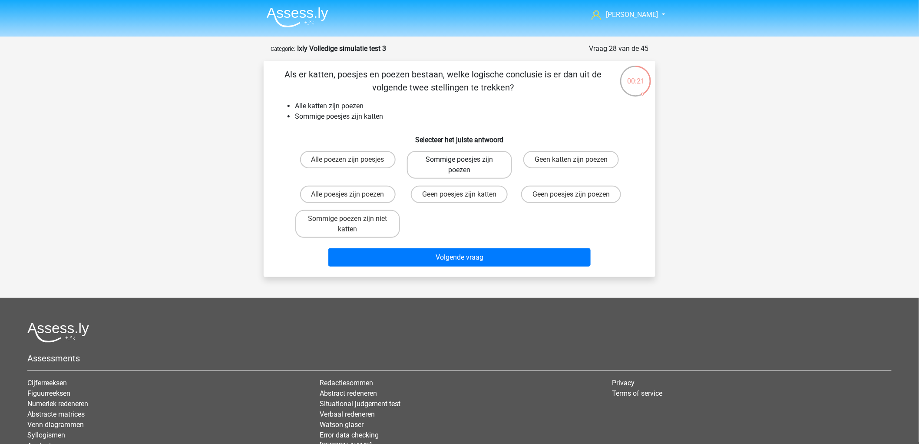
click at [471, 156] on label "Sommige poesjes zijn poezen" at bounding box center [459, 165] width 105 height 28
click at [465, 159] on input "Sommige poesjes zijn poezen" at bounding box center [463, 162] width 6 height 6
radio input "true"
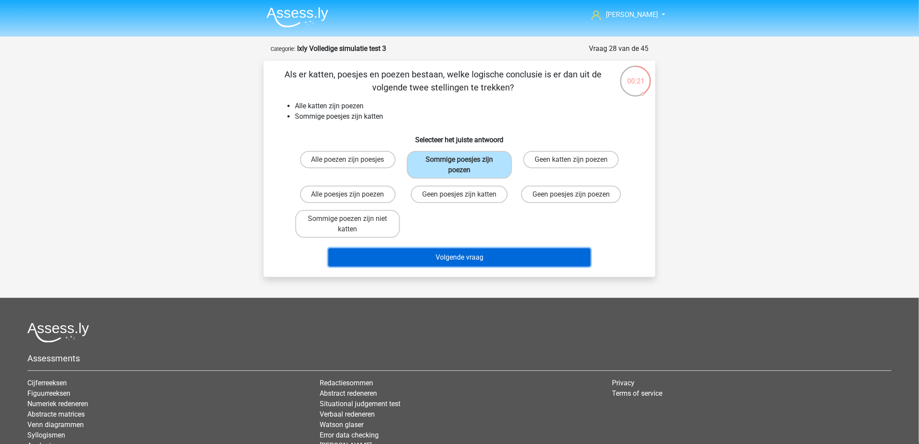
click at [514, 254] on button "Volgende vraag" at bounding box center [459, 257] width 263 height 18
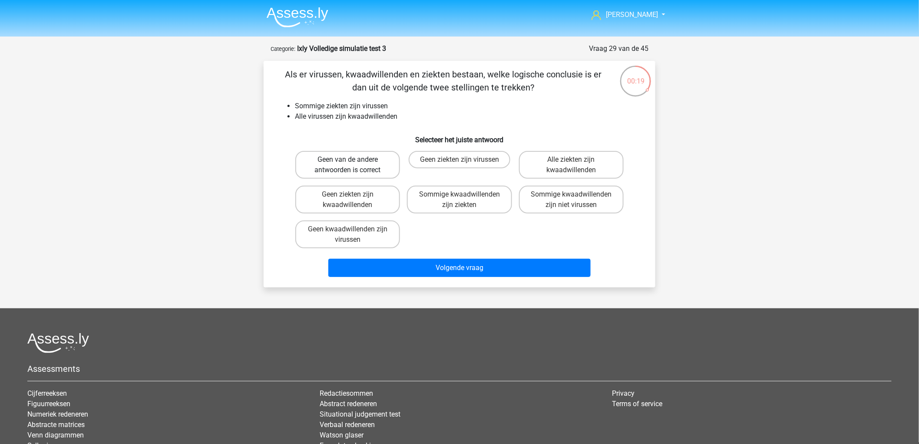
click at [379, 167] on label "Geen van de andere antwoorden is correct" at bounding box center [347, 165] width 105 height 28
click at [354, 165] on input "Geen van de andere antwoorden is correct" at bounding box center [351, 162] width 6 height 6
radio input "true"
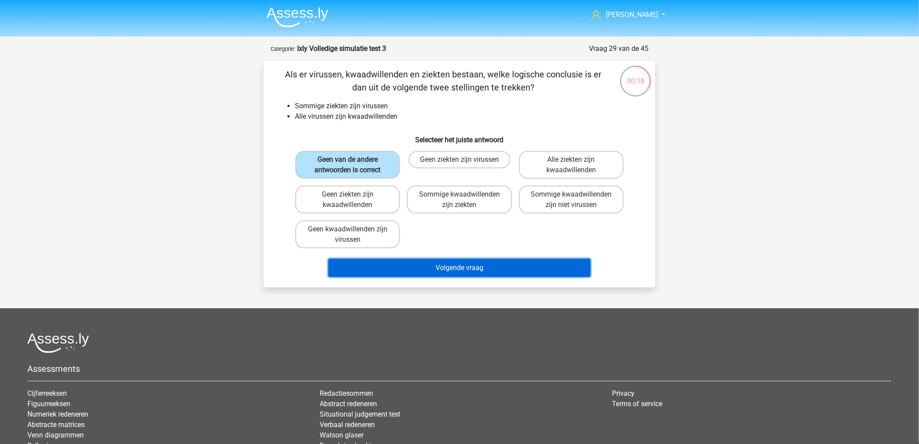
click at [459, 268] on button "Volgende vraag" at bounding box center [459, 267] width 263 height 18
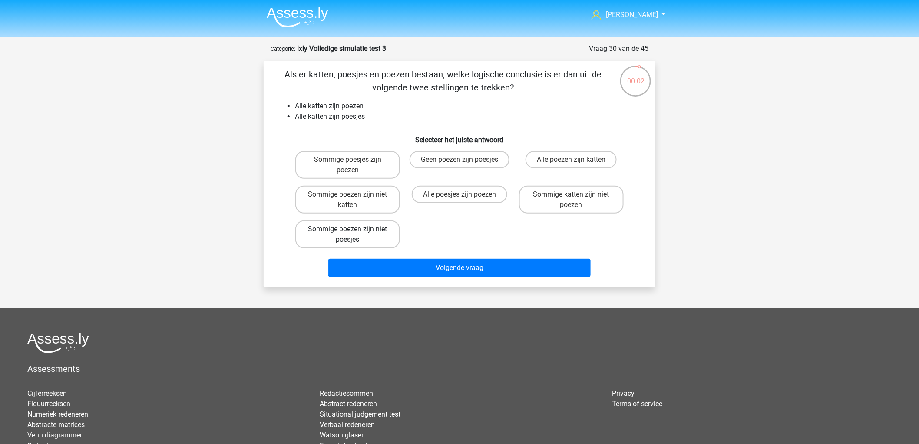
click at [375, 231] on label "Sommige poezen zijn niet poesjes" at bounding box center [347, 234] width 105 height 28
click at [354, 231] on input "Sommige poezen zijn niet poesjes" at bounding box center [351, 232] width 6 height 6
radio input "true"
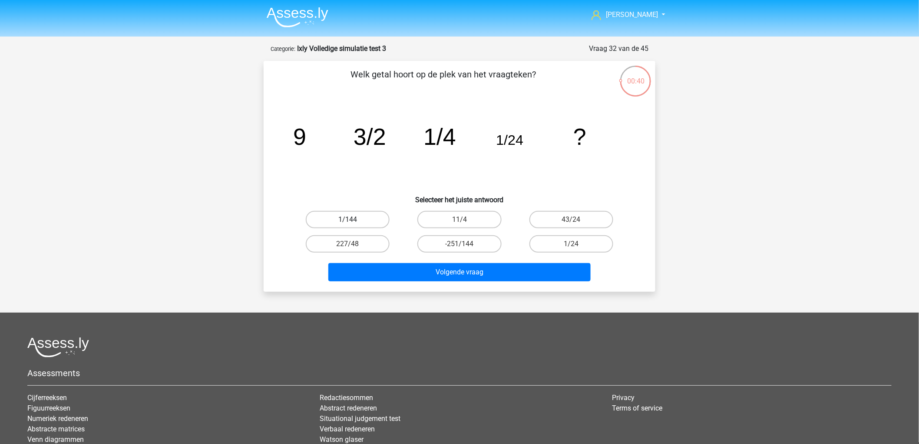
click at [361, 219] on label "1/144" at bounding box center [348, 219] width 84 height 17
click at [354, 219] on input "1/144" at bounding box center [351, 222] width 6 height 6
radio input "true"
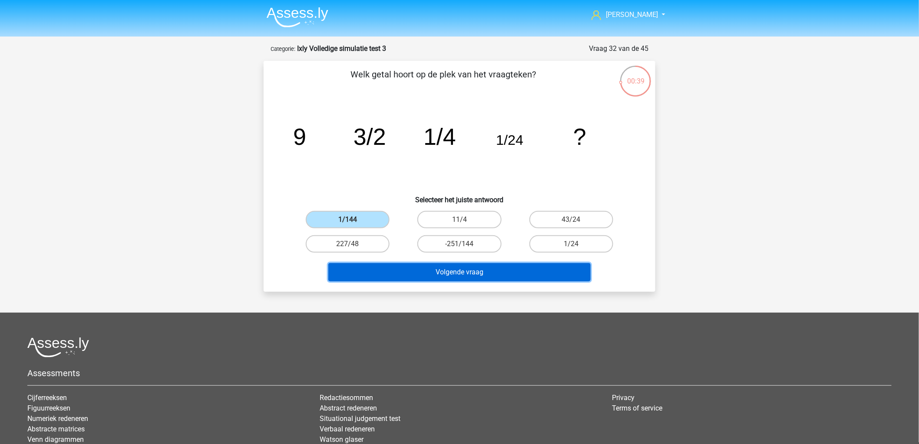
click at [446, 272] on button "Volgende vraag" at bounding box center [459, 272] width 263 height 18
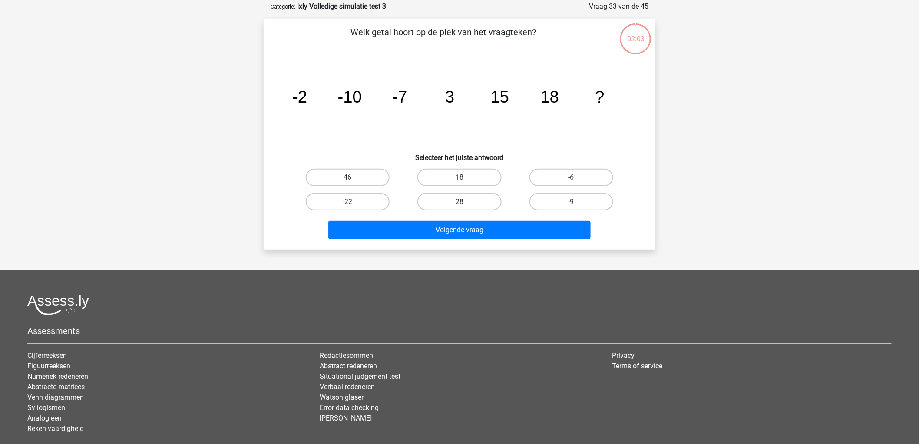
scroll to position [43, 0]
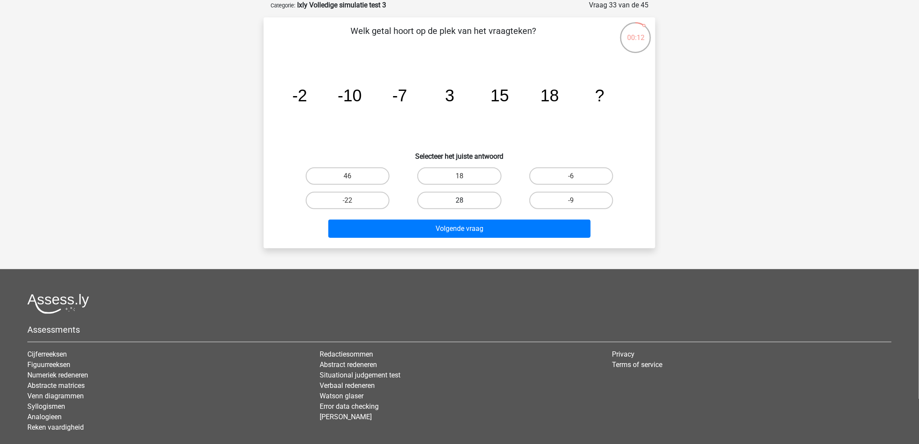
click at [489, 199] on label "28" at bounding box center [459, 200] width 84 height 17
click at [465, 200] on input "28" at bounding box center [463, 203] width 6 height 6
radio input "true"
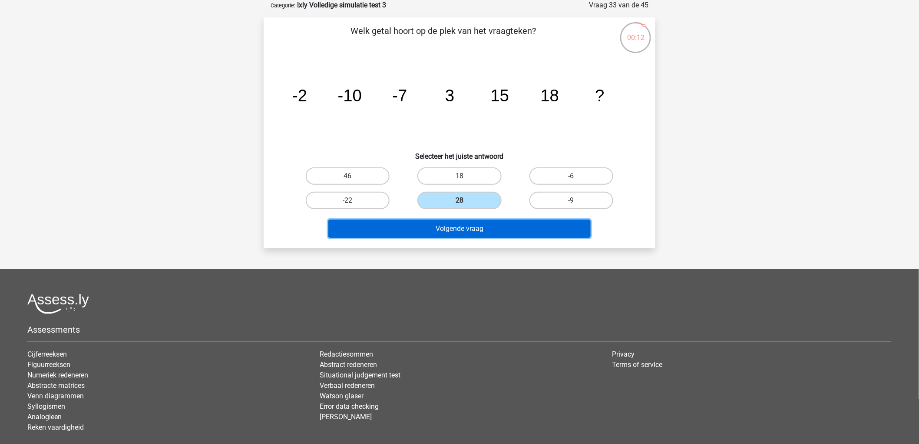
click at [490, 223] on button "Volgende vraag" at bounding box center [459, 228] width 263 height 18
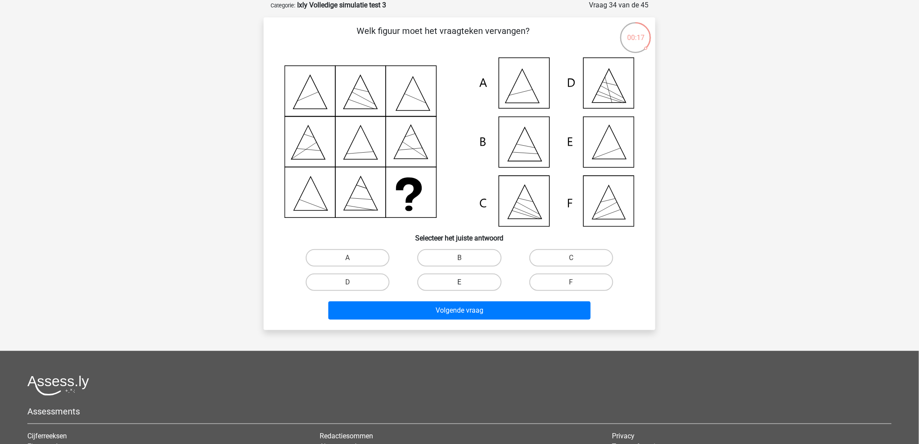
click at [454, 280] on label "E" at bounding box center [459, 281] width 84 height 17
click at [460, 282] on input "E" at bounding box center [463, 285] width 6 height 6
radio input "true"
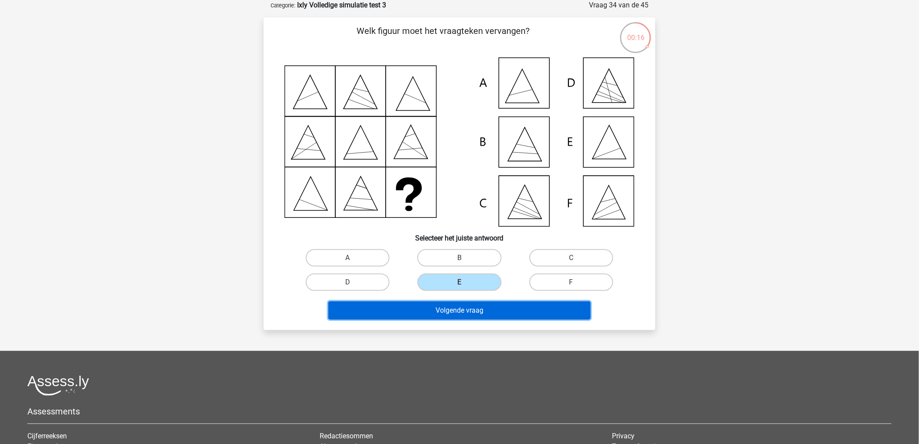
click at [471, 314] on button "Volgende vraag" at bounding box center [459, 310] width 263 height 18
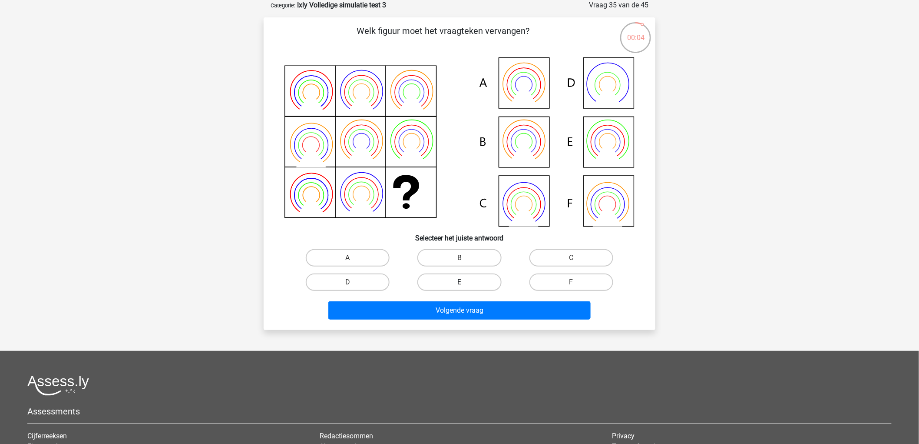
click at [458, 288] on label "E" at bounding box center [459, 281] width 84 height 17
click at [460, 288] on input "E" at bounding box center [463, 285] width 6 height 6
radio input "true"
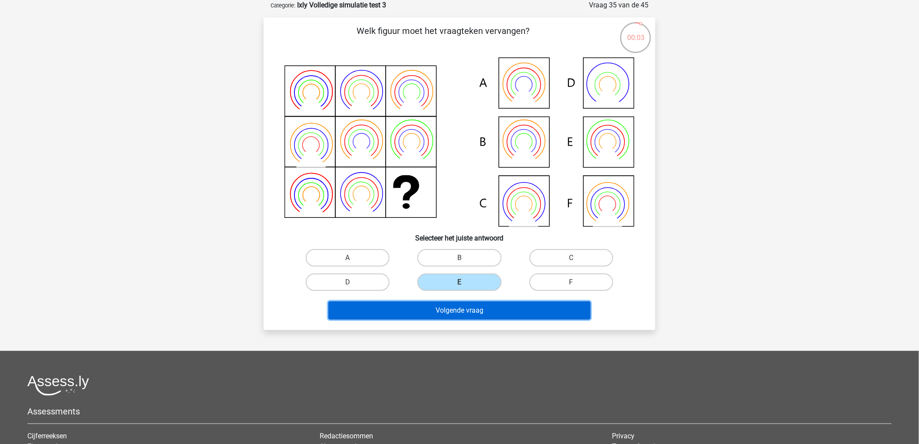
click at [470, 309] on button "Volgende vraag" at bounding box center [459, 310] width 263 height 18
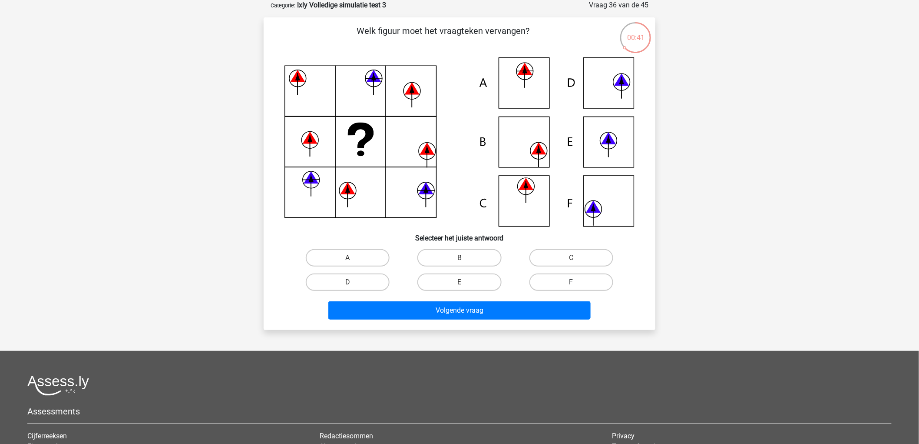
click at [568, 277] on label "F" at bounding box center [572, 281] width 84 height 17
click at [571, 282] on input "F" at bounding box center [574, 285] width 6 height 6
radio input "true"
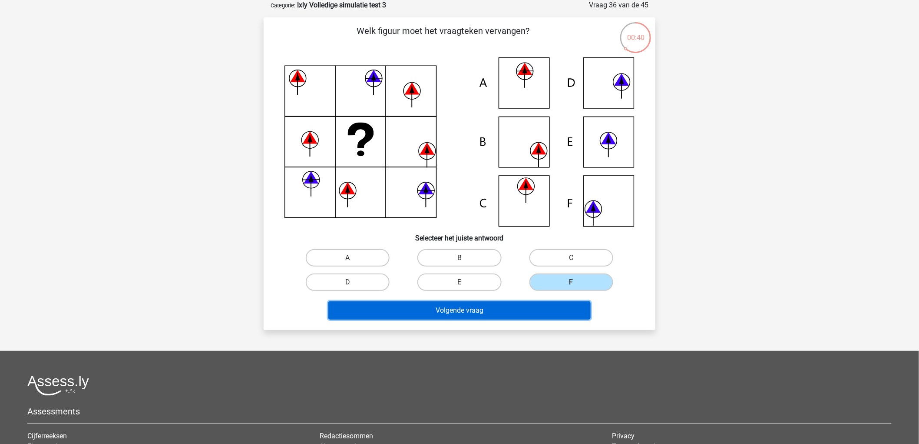
click at [550, 302] on button "Volgende vraag" at bounding box center [459, 310] width 263 height 18
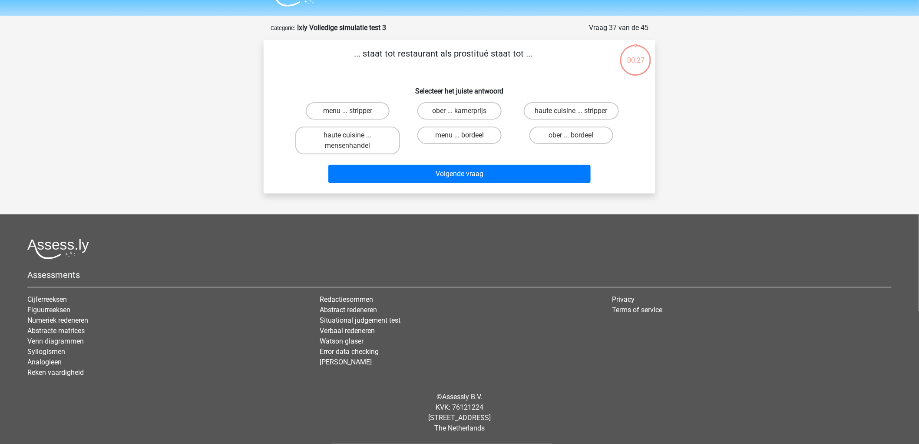
scroll to position [19, 0]
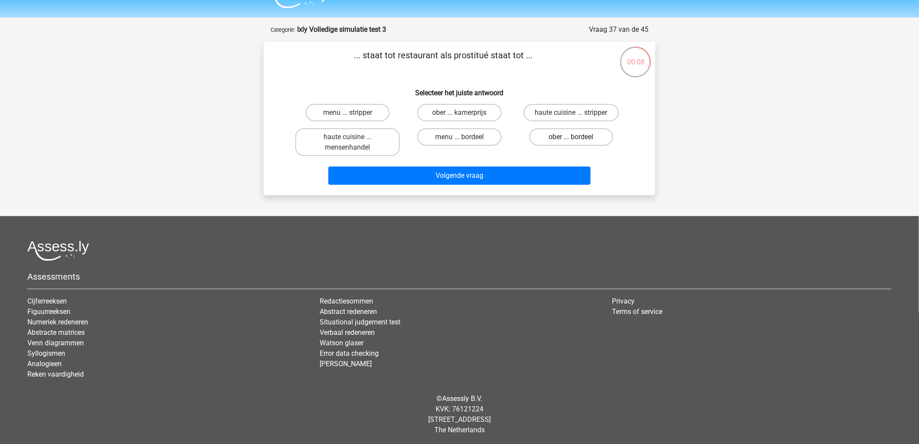
click at [582, 135] on label "ober ... bordeel" at bounding box center [572, 136] width 84 height 17
click at [577, 137] on input "ober ... bordeel" at bounding box center [574, 140] width 6 height 6
radio input "true"
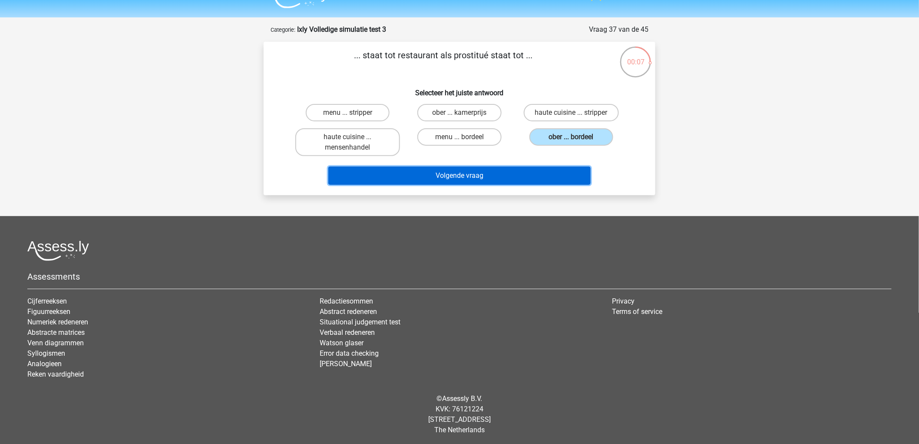
click at [553, 171] on button "Volgende vraag" at bounding box center [459, 175] width 263 height 18
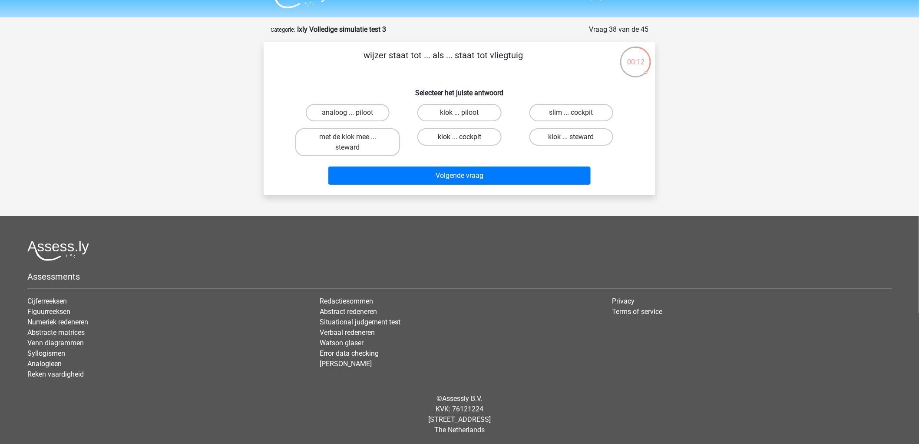
click at [468, 135] on label "klok ... cockpit" at bounding box center [459, 136] width 84 height 17
click at [465, 137] on input "klok ... cockpit" at bounding box center [463, 140] width 6 height 6
radio input "true"
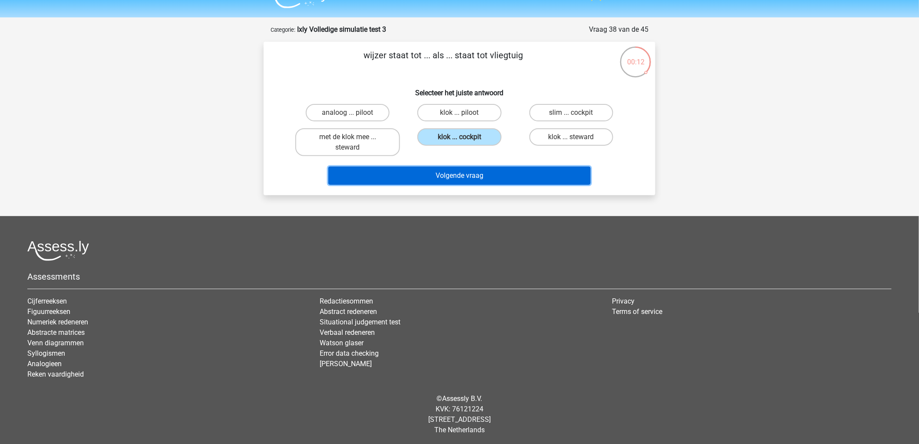
click at [484, 177] on button "Volgende vraag" at bounding box center [459, 175] width 263 height 18
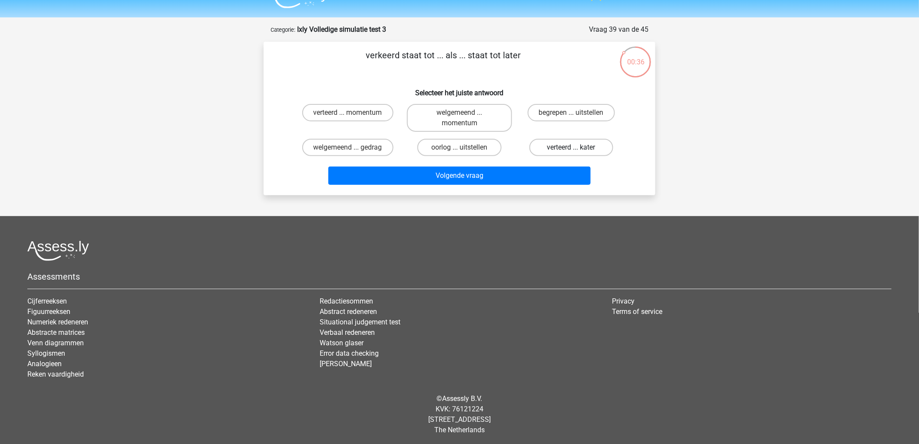
drag, startPoint x: 611, startPoint y: 148, endPoint x: 606, endPoint y: 148, distance: 4.4
click at [610, 148] on label "verteerd ... kater" at bounding box center [572, 147] width 84 height 17
click at [577, 148] on input "verteerd ... kater" at bounding box center [574, 150] width 6 height 6
radio input "true"
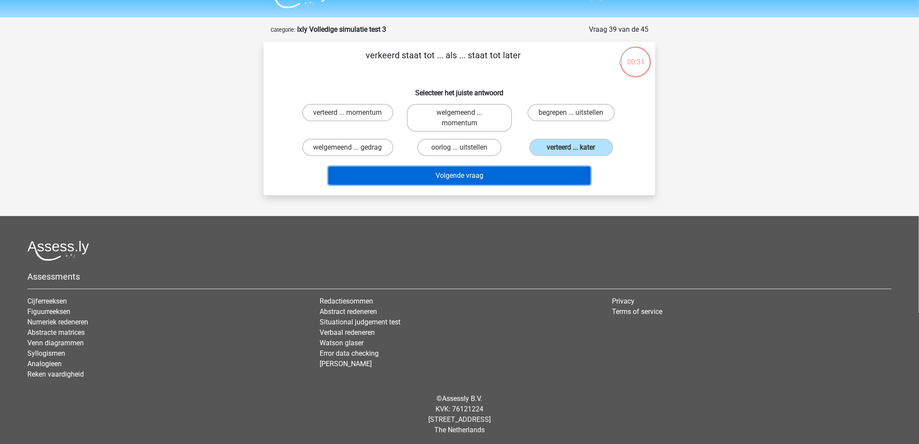
click at [559, 169] on button "Volgende vraag" at bounding box center [459, 175] width 263 height 18
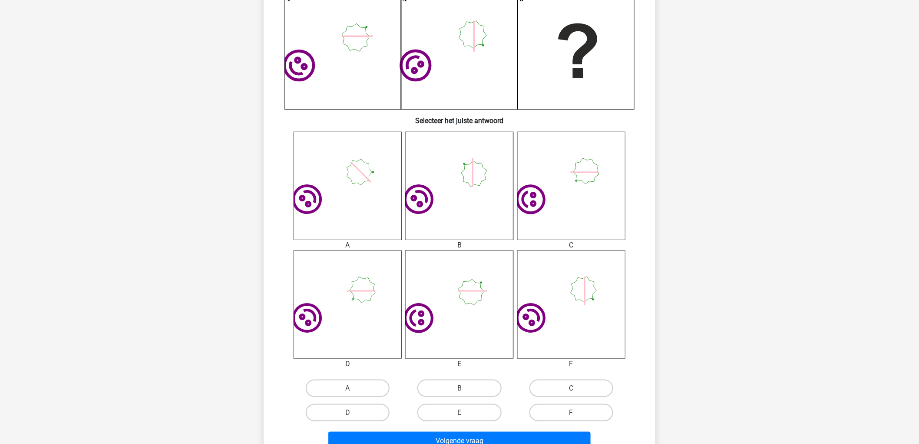
scroll to position [285, 0]
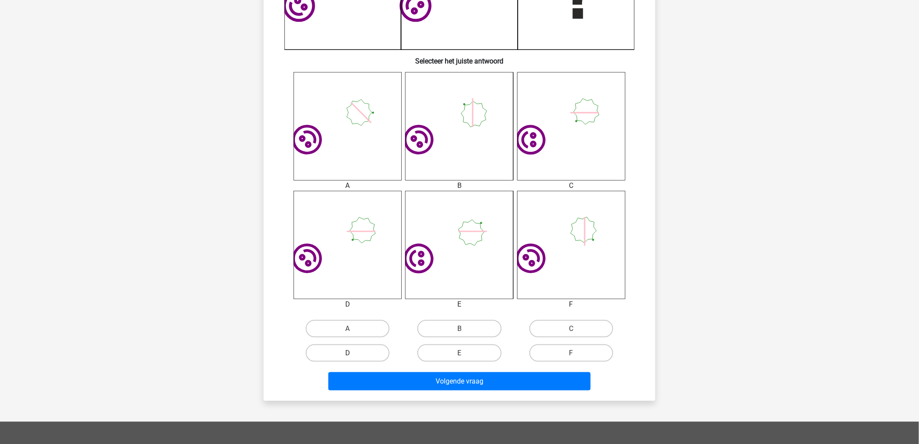
click at [365, 352] on label "D" at bounding box center [348, 352] width 84 height 17
click at [354, 353] on input "D" at bounding box center [351, 356] width 6 height 6
radio input "true"
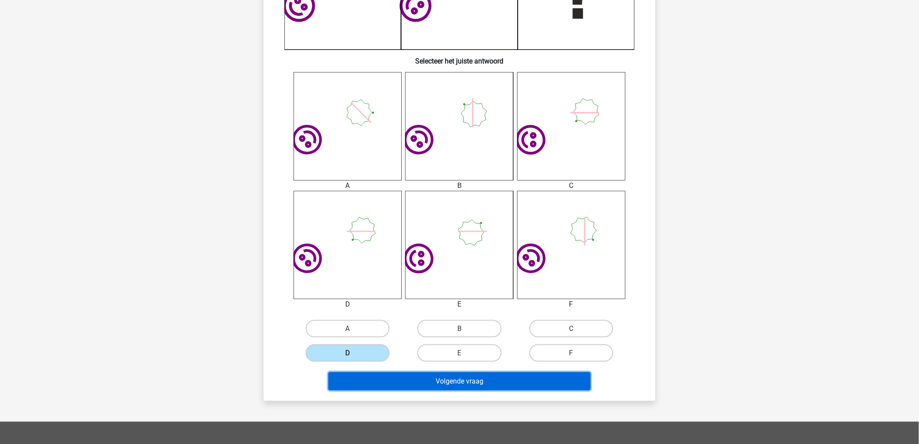
click at [423, 380] on button "Volgende vraag" at bounding box center [459, 381] width 263 height 18
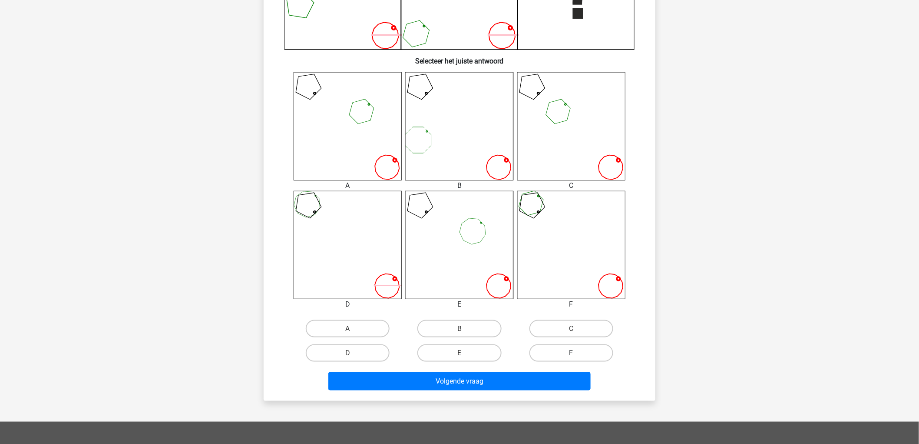
click at [571, 351] on label "F" at bounding box center [572, 352] width 84 height 17
click at [571, 353] on input "F" at bounding box center [574, 356] width 6 height 6
radio input "true"
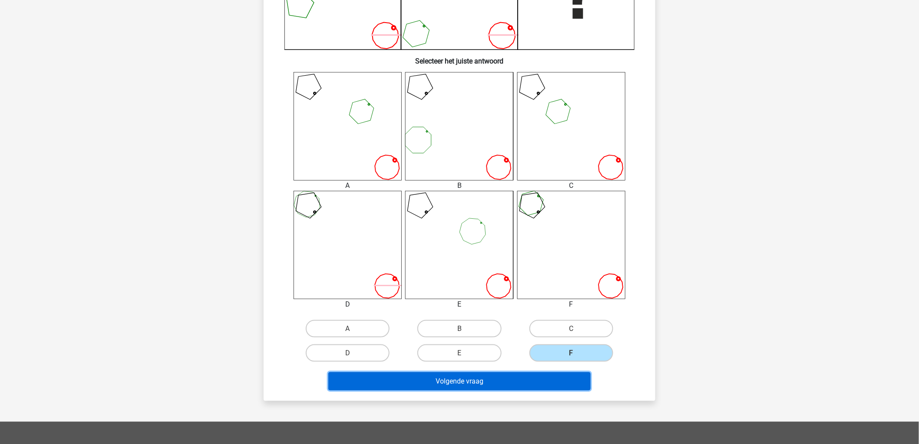
click at [558, 381] on button "Volgende vraag" at bounding box center [459, 381] width 263 height 18
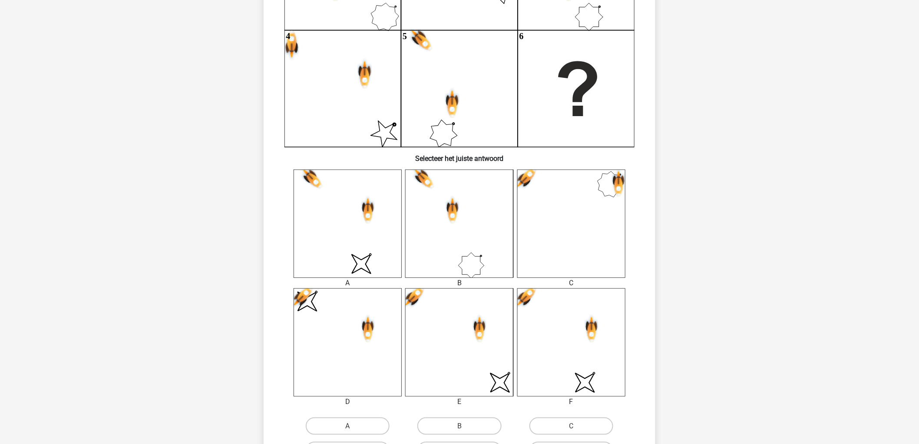
scroll to position [188, 0]
click at [457, 421] on label "B" at bounding box center [459, 424] width 84 height 17
click at [460, 425] on input "B" at bounding box center [463, 428] width 6 height 6
radio input "true"
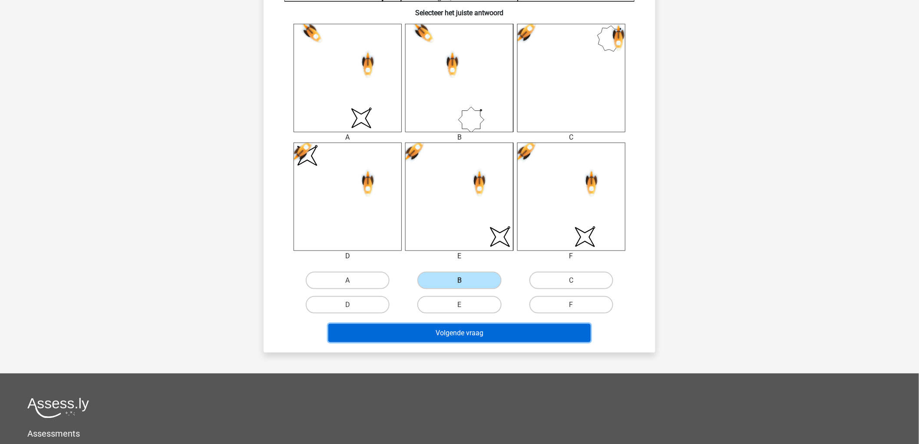
click at [540, 327] on button "Volgende vraag" at bounding box center [459, 333] width 263 height 18
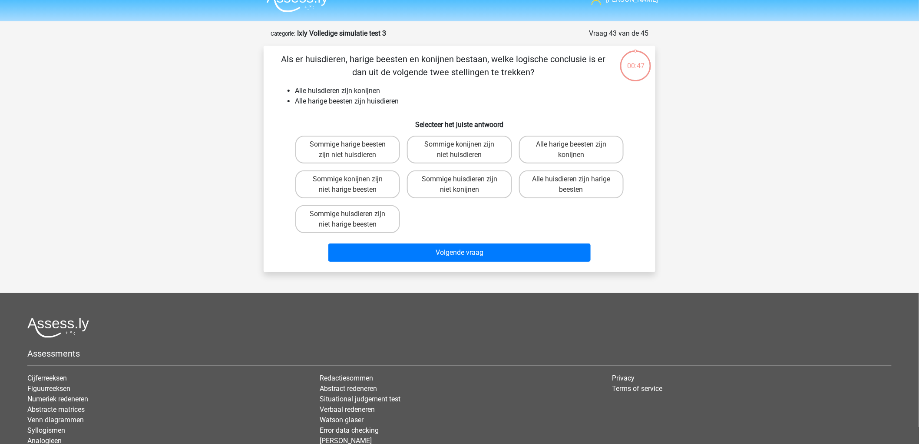
scroll to position [0, 0]
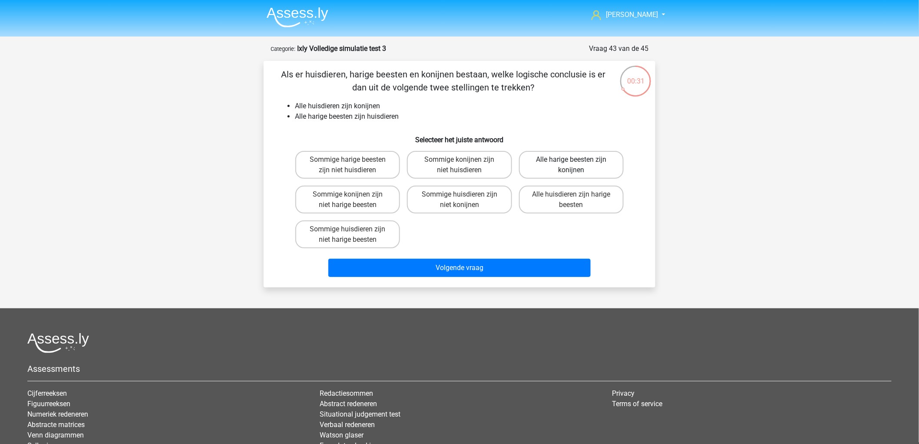
click at [587, 170] on label "Alle harige beesten zijn konijnen" at bounding box center [571, 165] width 105 height 28
click at [577, 165] on input "Alle harige beesten zijn konijnen" at bounding box center [574, 162] width 6 height 6
radio input "true"
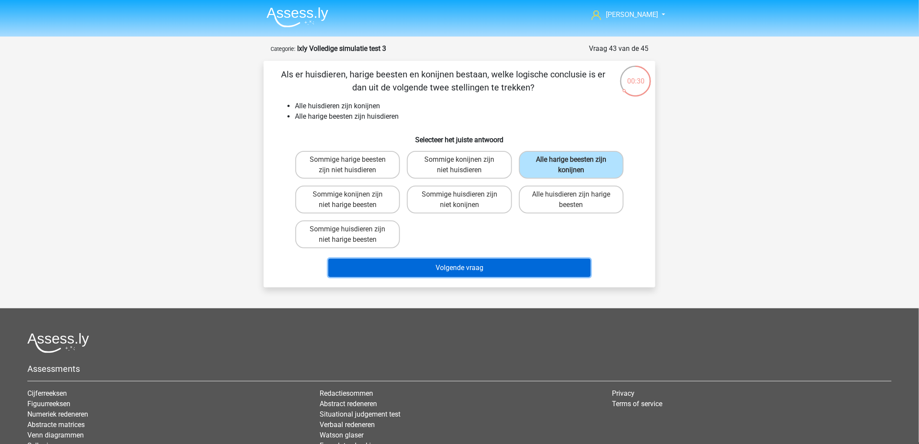
click at [547, 267] on button "Volgende vraag" at bounding box center [459, 267] width 263 height 18
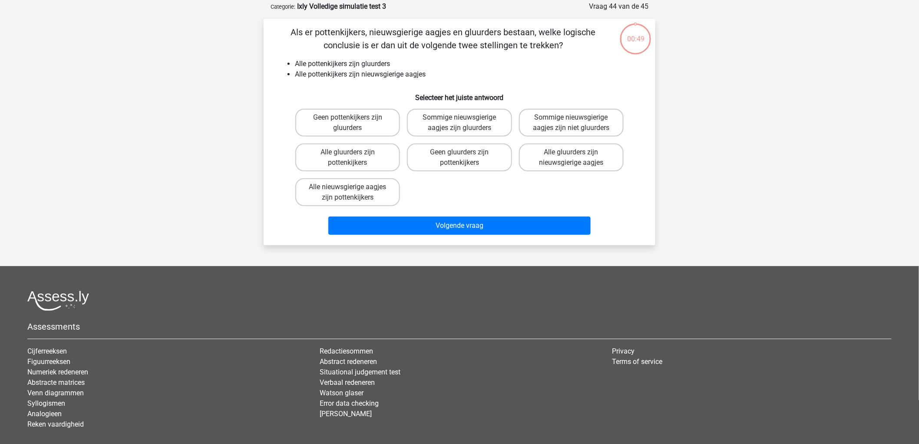
scroll to position [43, 0]
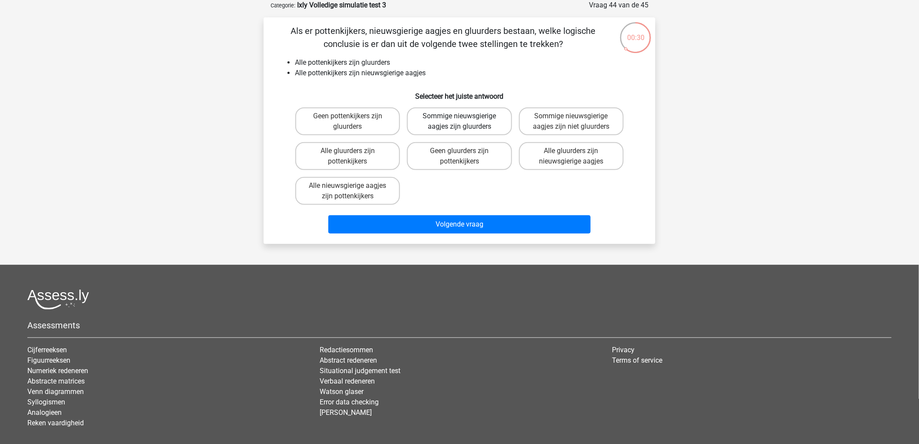
click at [445, 119] on label "Sommige nieuwsgierige aagjes zijn gluurders" at bounding box center [459, 121] width 105 height 28
click at [460, 119] on input "Sommige nieuwsgierige aagjes zijn gluurders" at bounding box center [463, 119] width 6 height 6
radio input "true"
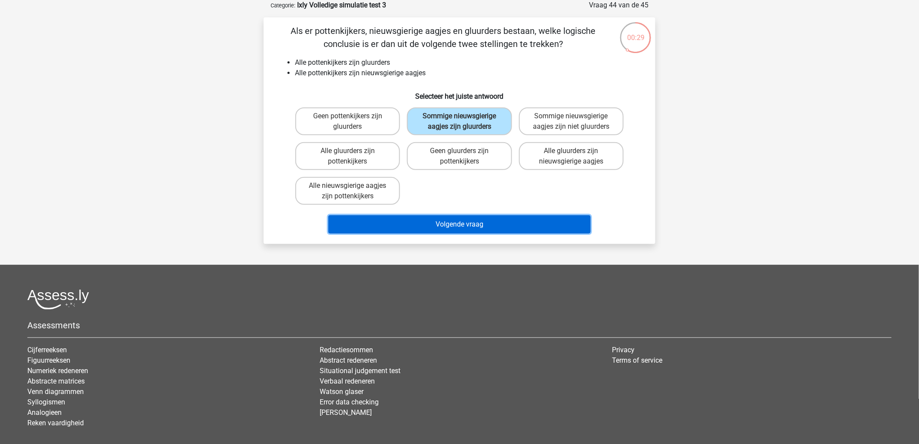
click at [474, 215] on button "Volgende vraag" at bounding box center [459, 224] width 263 height 18
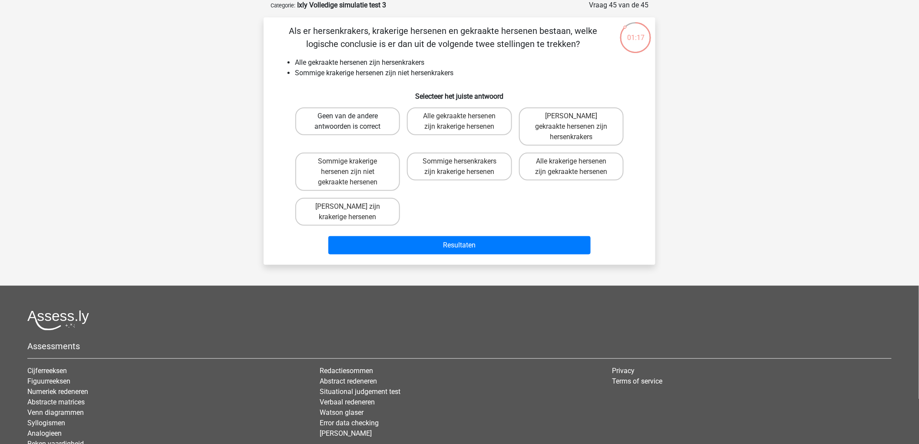
click at [358, 126] on label "Geen van de andere antwoorden is correct" at bounding box center [347, 121] width 105 height 28
click at [354, 122] on input "Geen van de andere antwoorden is correct" at bounding box center [351, 119] width 6 height 6
radio input "true"
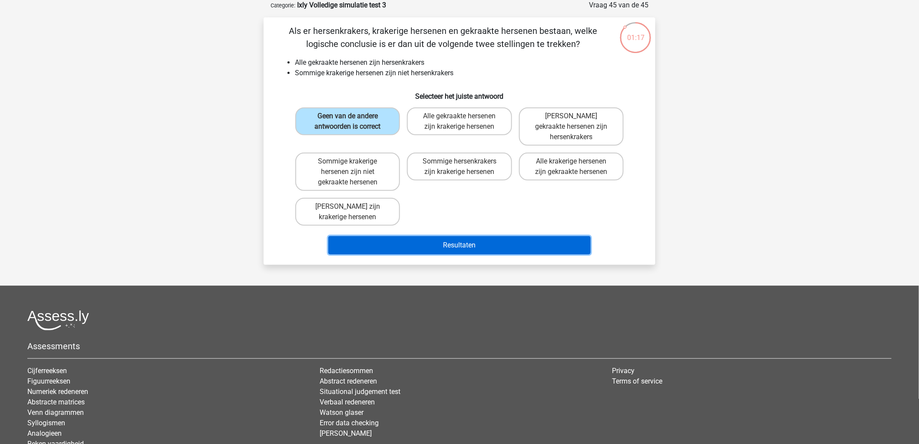
click at [453, 236] on button "Resultaten" at bounding box center [459, 245] width 263 height 18
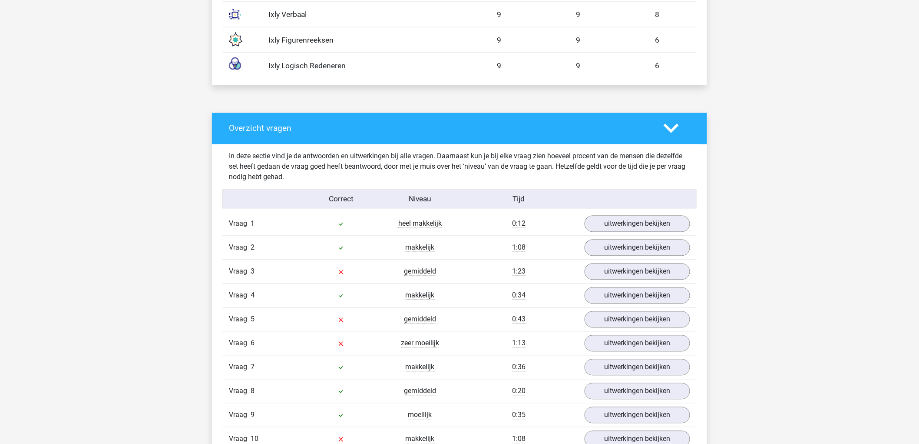
scroll to position [627, 0]
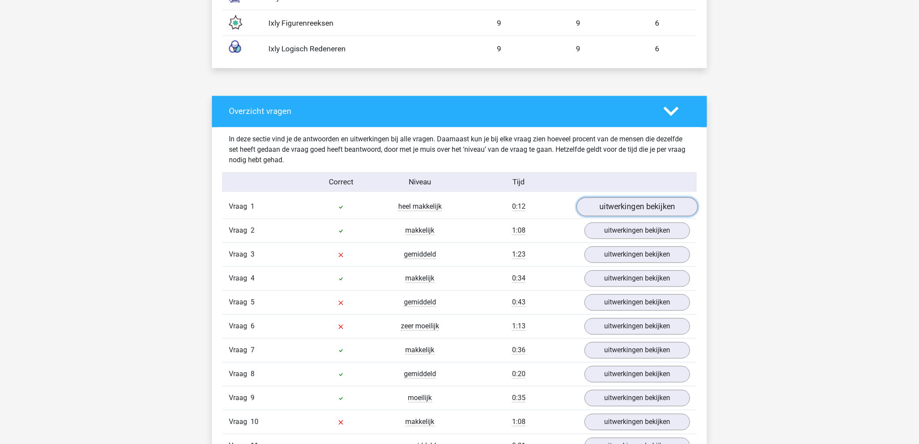
click at [653, 207] on link "uitwerkingen bekijken" at bounding box center [637, 206] width 121 height 19
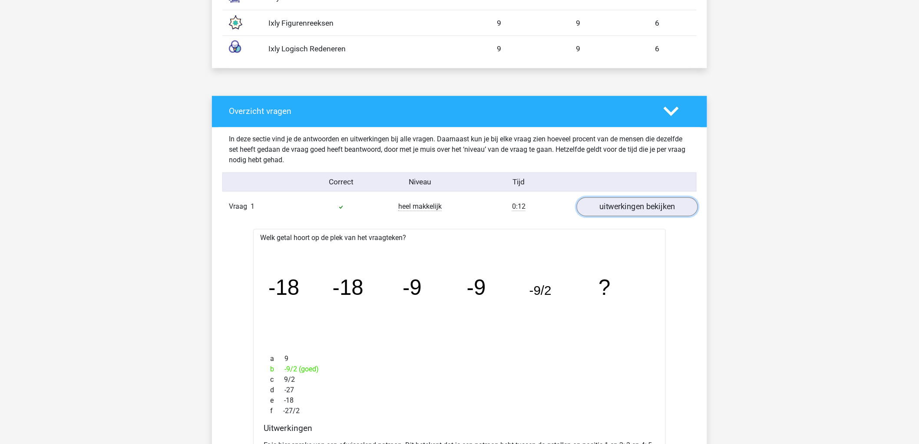
click at [653, 207] on link "uitwerkingen bekijken" at bounding box center [637, 206] width 121 height 19
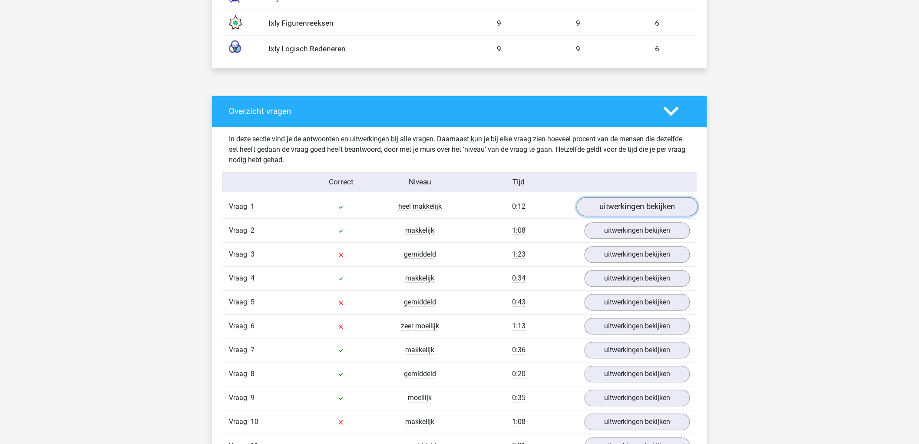
click at [653, 207] on link "uitwerkingen bekijken" at bounding box center [637, 206] width 121 height 19
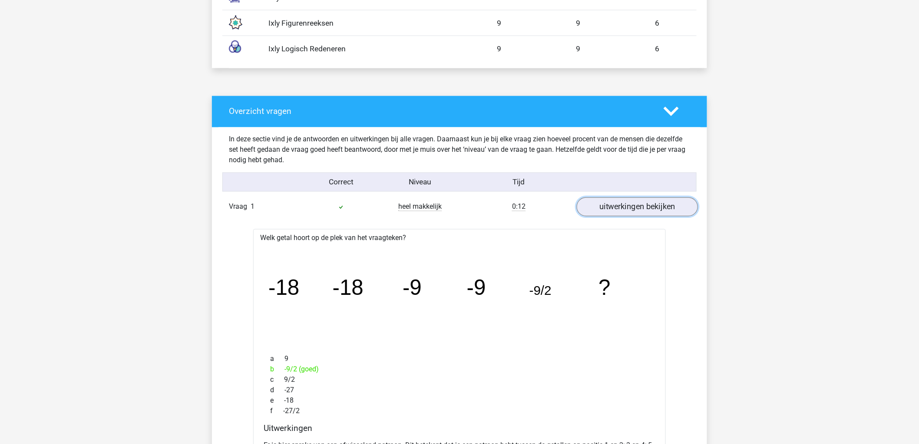
click at [653, 207] on link "uitwerkingen bekijken" at bounding box center [637, 206] width 121 height 19
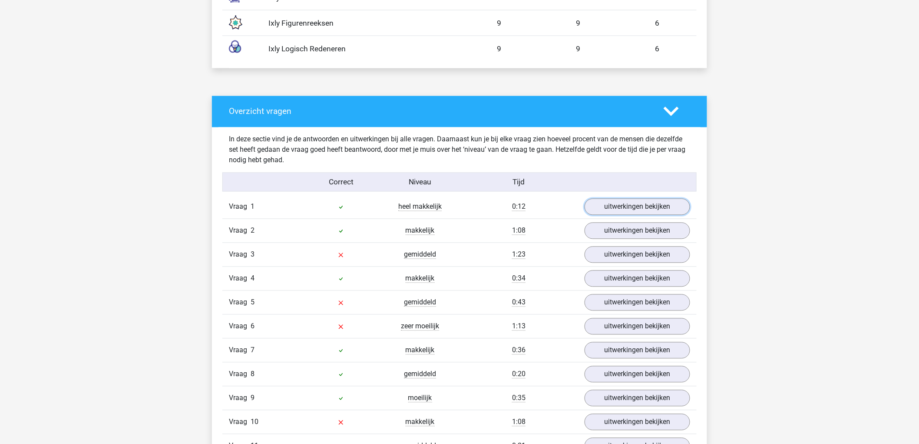
scroll to position [676, 0]
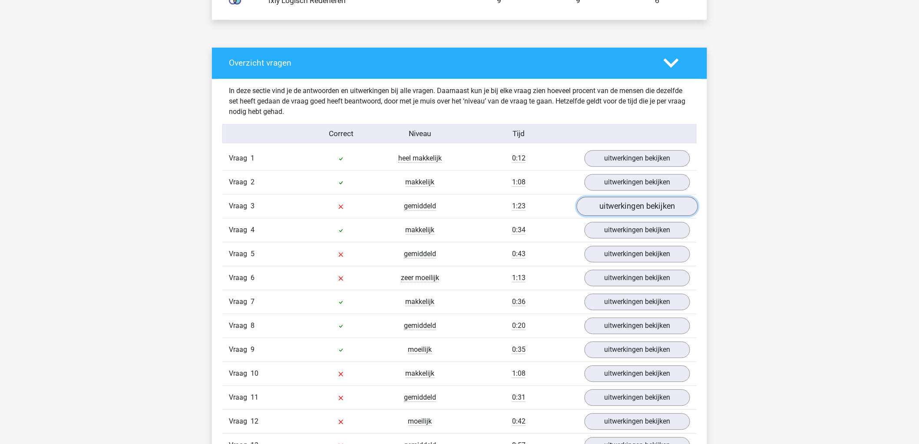
click at [660, 203] on link "uitwerkingen bekijken" at bounding box center [637, 206] width 121 height 19
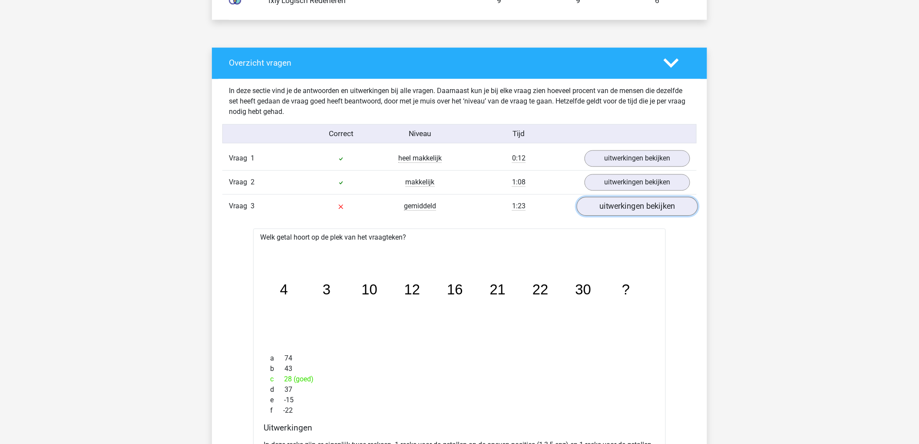
click at [665, 201] on link "uitwerkingen bekijken" at bounding box center [637, 206] width 121 height 19
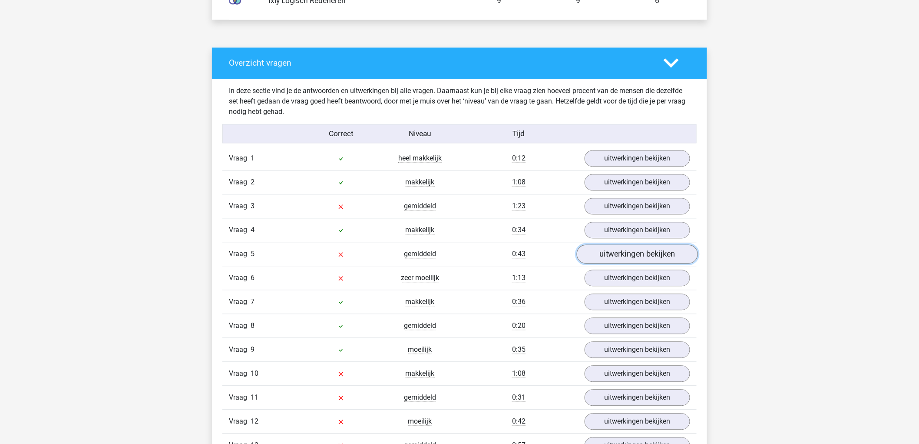
click at [675, 255] on link "uitwerkingen bekijken" at bounding box center [637, 254] width 121 height 19
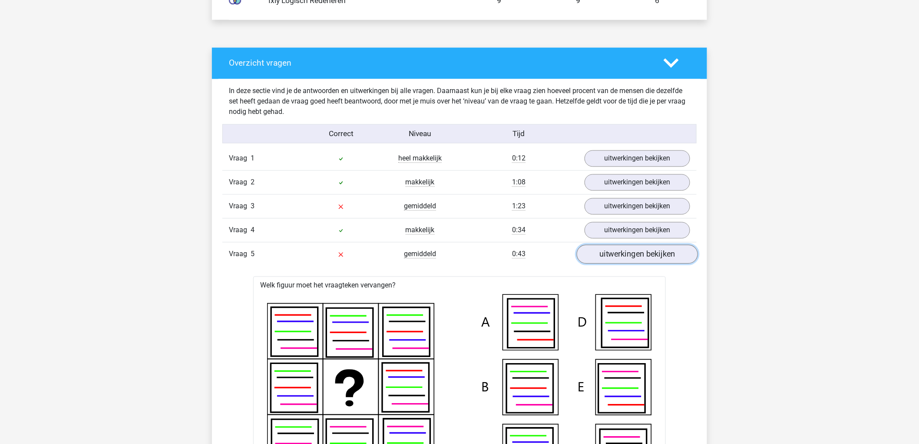
click at [680, 254] on link "uitwerkingen bekijken" at bounding box center [637, 254] width 121 height 19
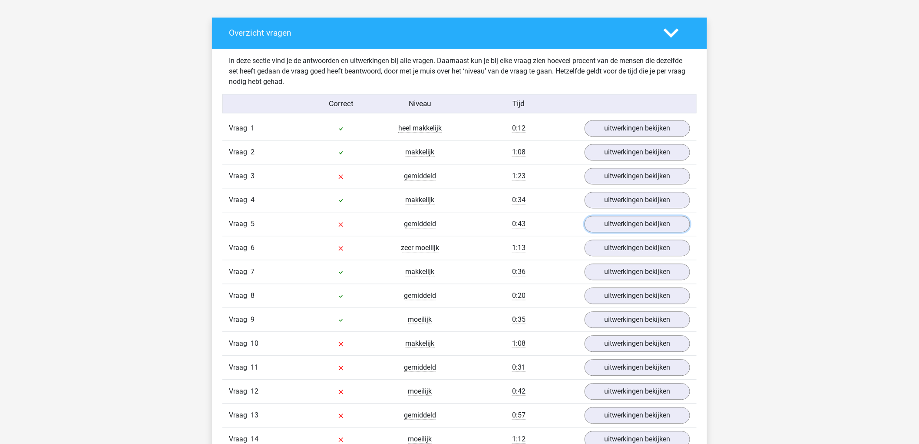
scroll to position [772, 0]
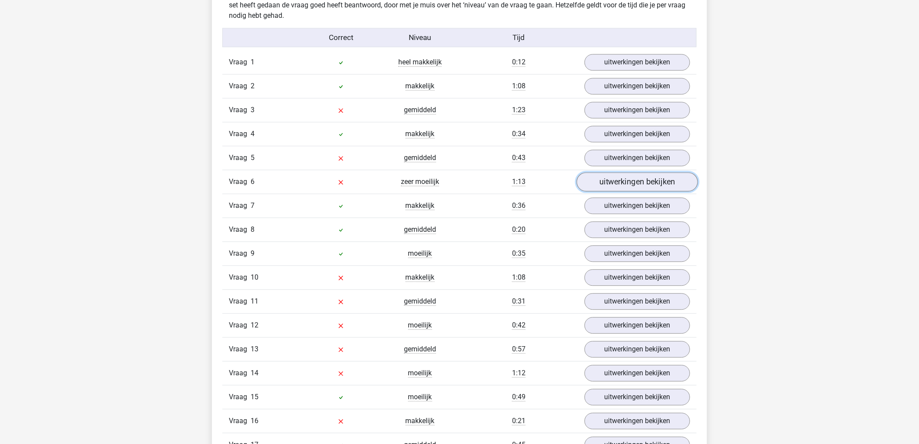
click at [677, 178] on link "uitwerkingen bekijken" at bounding box center [637, 181] width 121 height 19
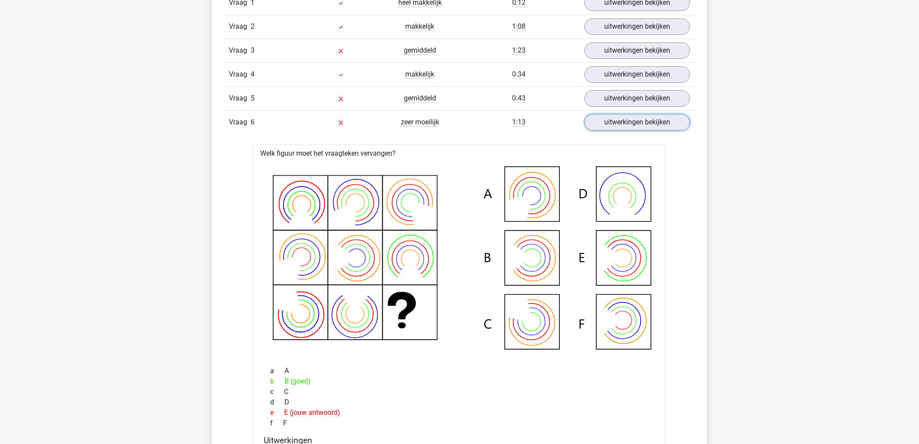
scroll to position [820, 0]
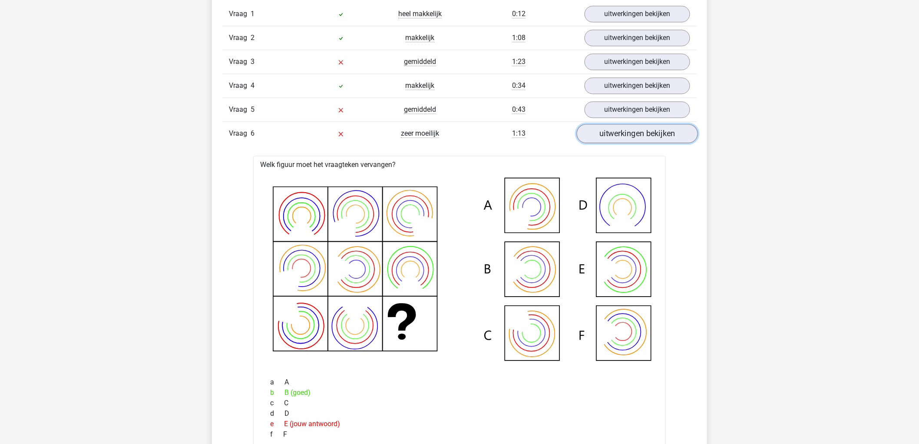
click at [644, 133] on link "uitwerkingen bekijken" at bounding box center [637, 133] width 121 height 19
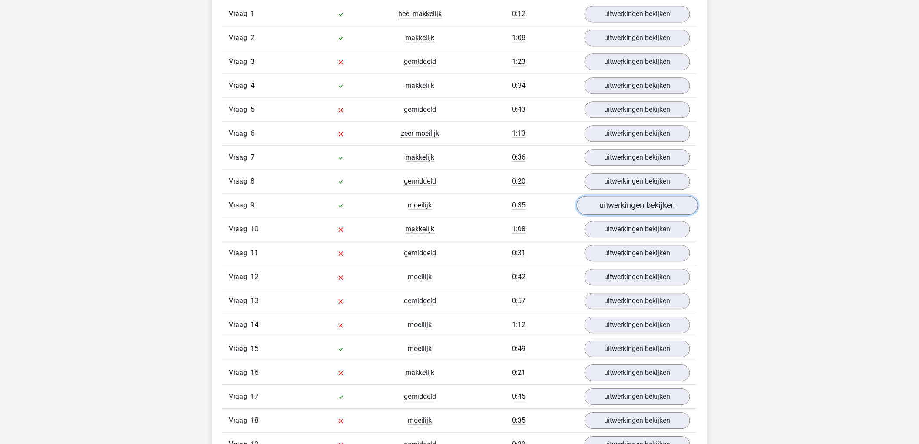
click at [675, 206] on link "uitwerkingen bekijken" at bounding box center [637, 204] width 121 height 19
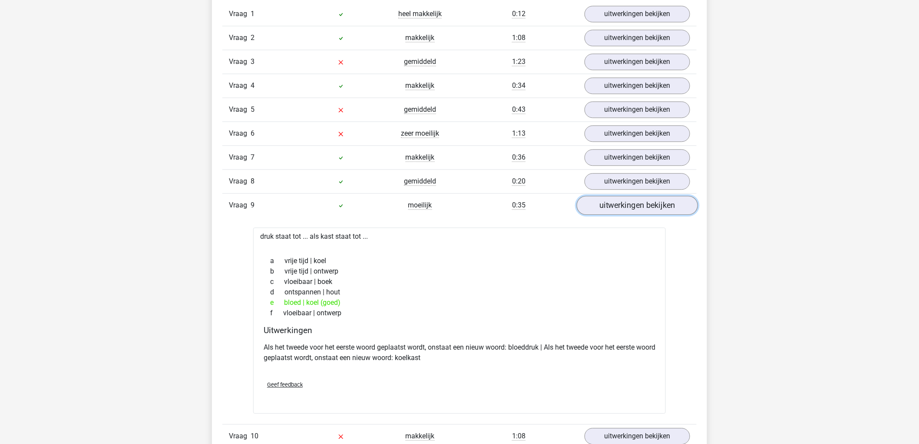
click at [676, 207] on link "uitwerkingen bekijken" at bounding box center [637, 204] width 121 height 19
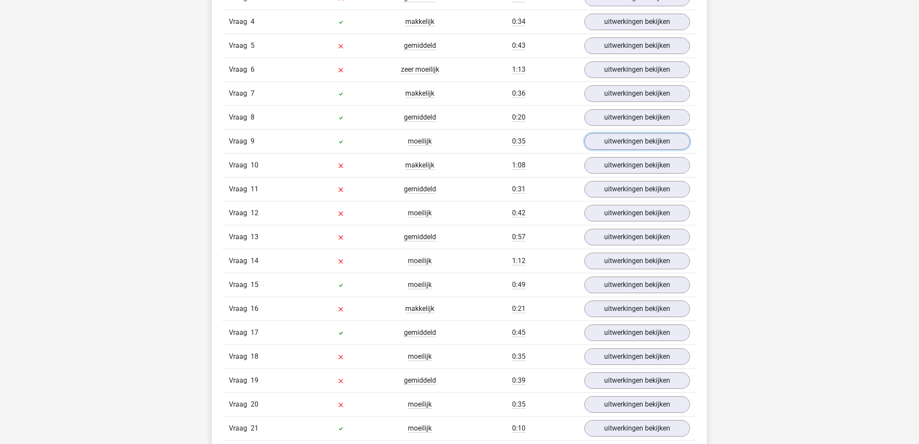
scroll to position [917, 0]
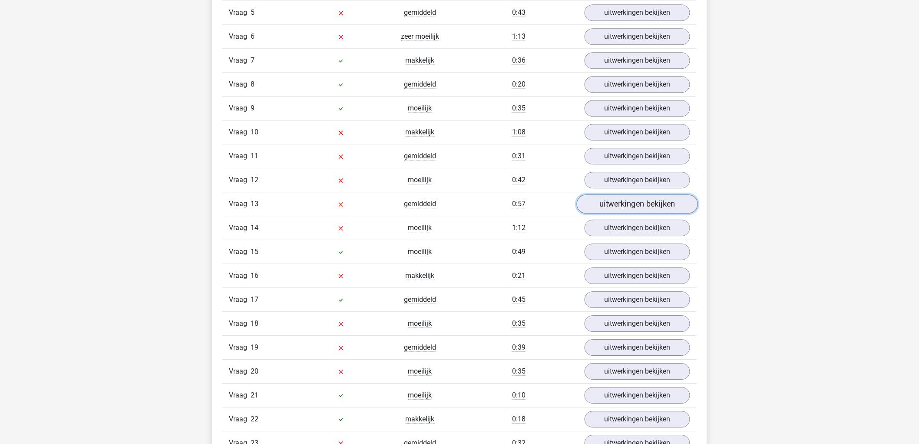
click at [659, 207] on link "uitwerkingen bekijken" at bounding box center [637, 203] width 121 height 19
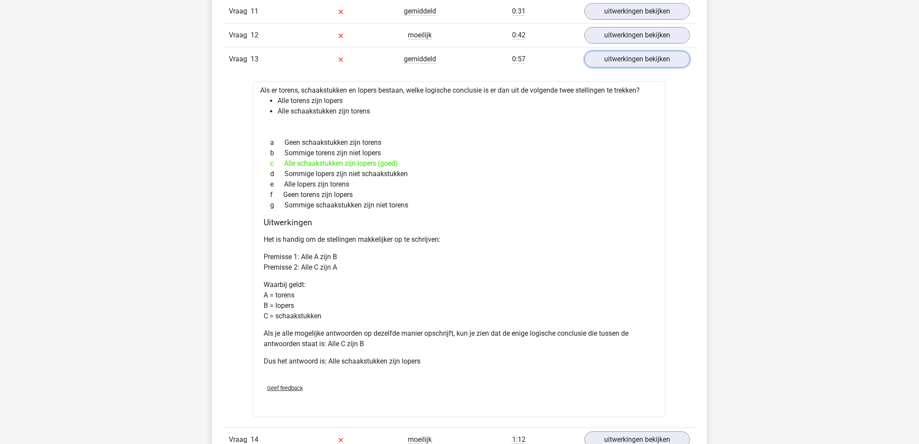
scroll to position [1014, 0]
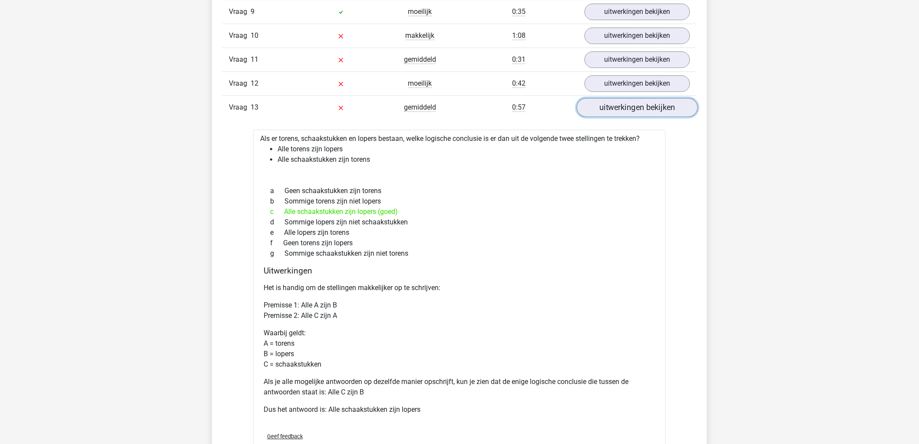
click at [667, 113] on link "uitwerkingen bekijken" at bounding box center [637, 107] width 121 height 19
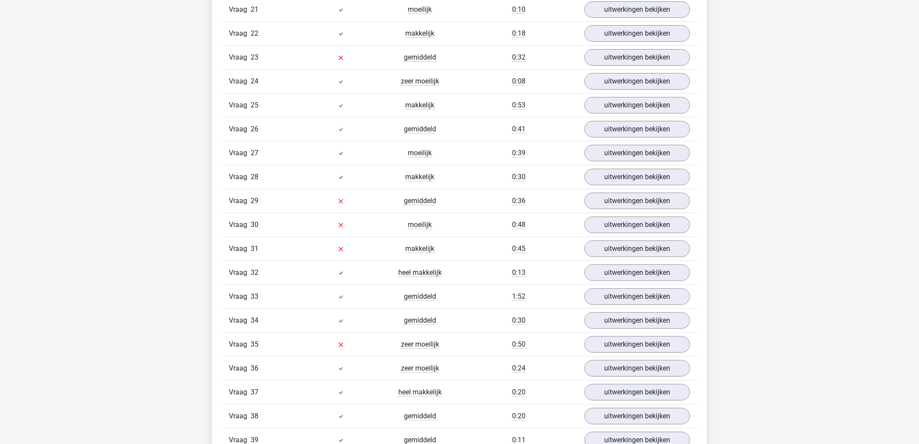
scroll to position [1303, 0]
click at [684, 220] on link "uitwerkingen bekijken" at bounding box center [637, 223] width 121 height 19
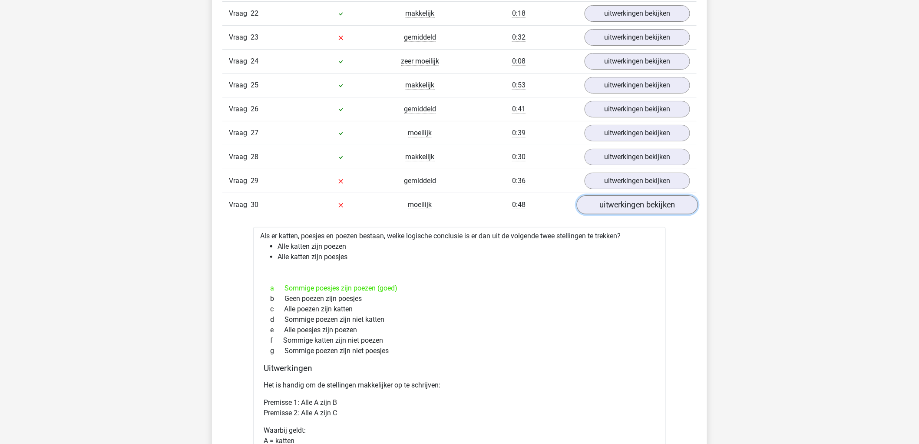
scroll to position [1352, 0]
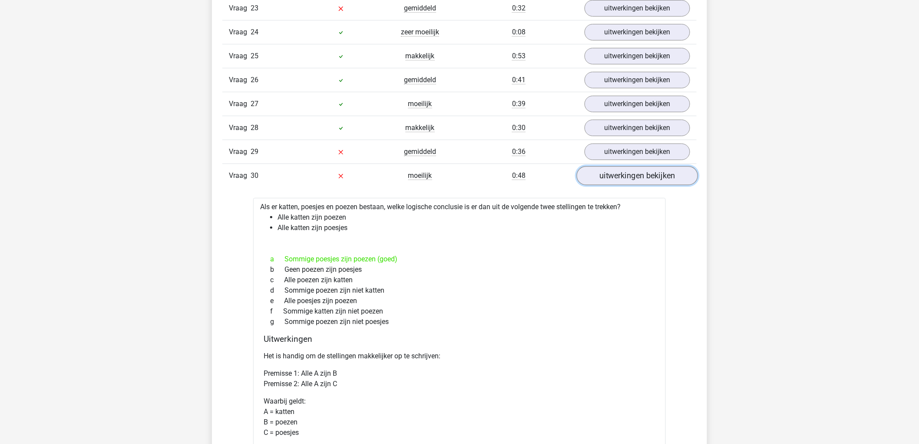
click at [676, 183] on link "uitwerkingen bekijken" at bounding box center [637, 175] width 121 height 19
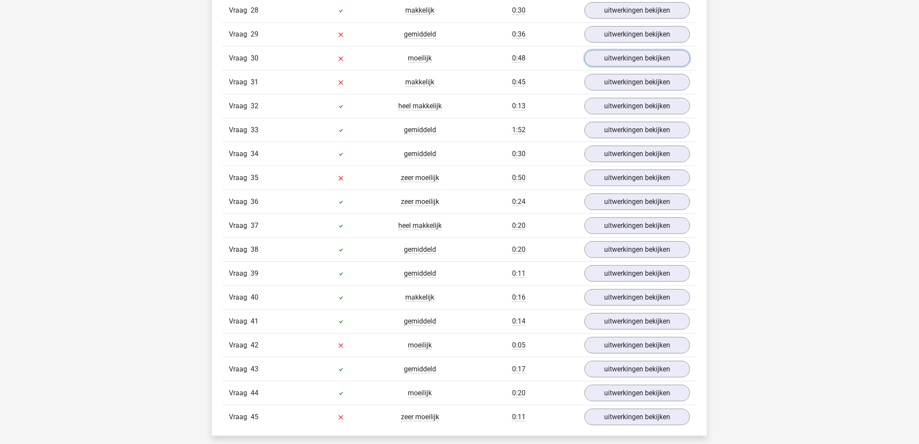
scroll to position [1496, 0]
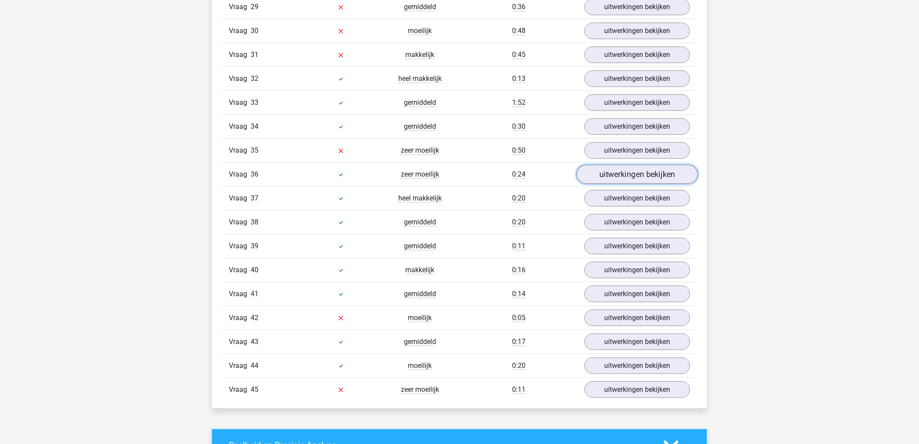
click at [639, 179] on link "uitwerkingen bekijken" at bounding box center [637, 174] width 121 height 19
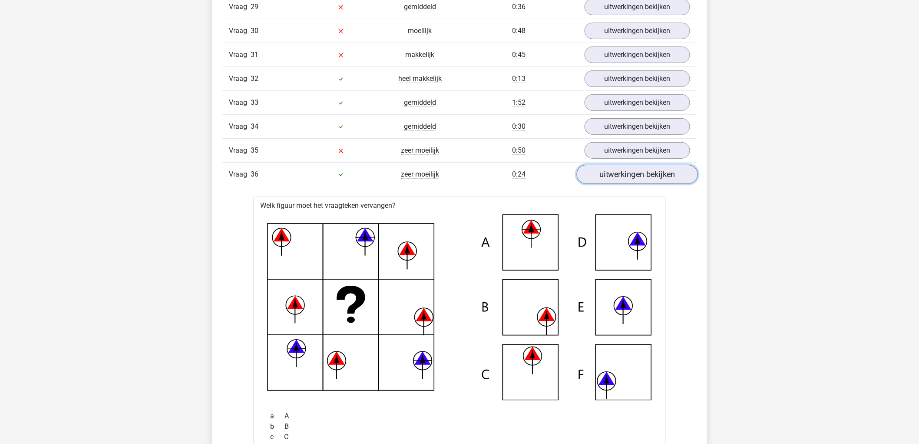
click at [655, 172] on link "uitwerkingen bekijken" at bounding box center [637, 174] width 121 height 19
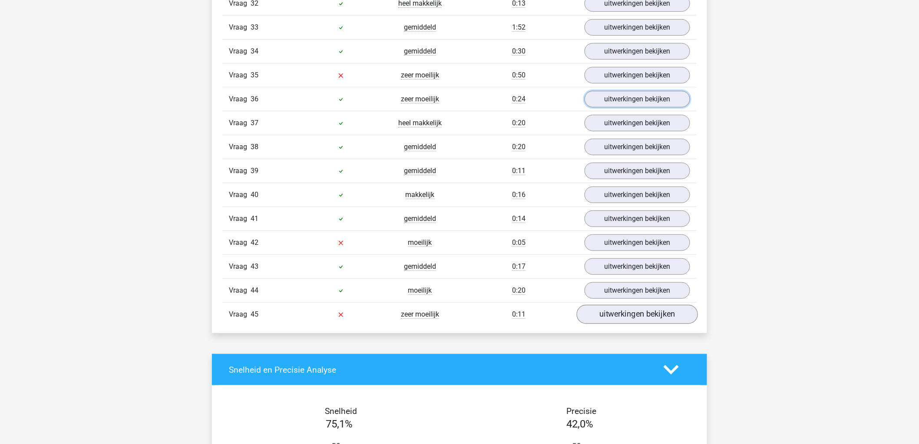
scroll to position [1593, 0]
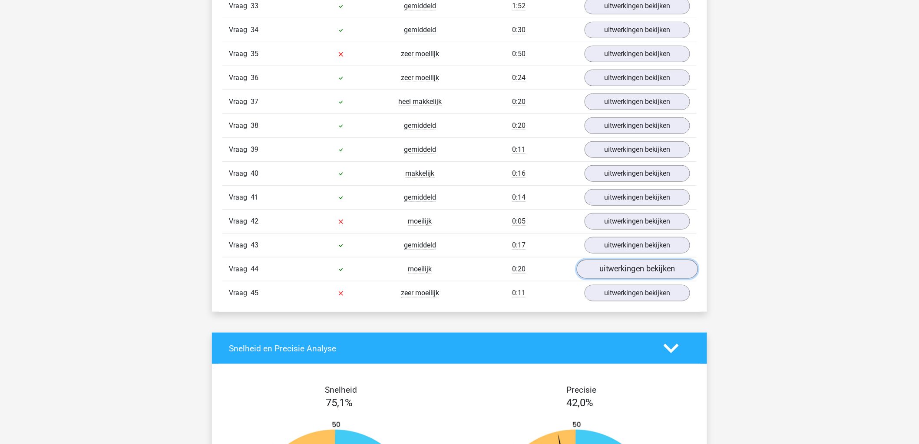
click at [668, 278] on link "uitwerkingen bekijken" at bounding box center [637, 268] width 121 height 19
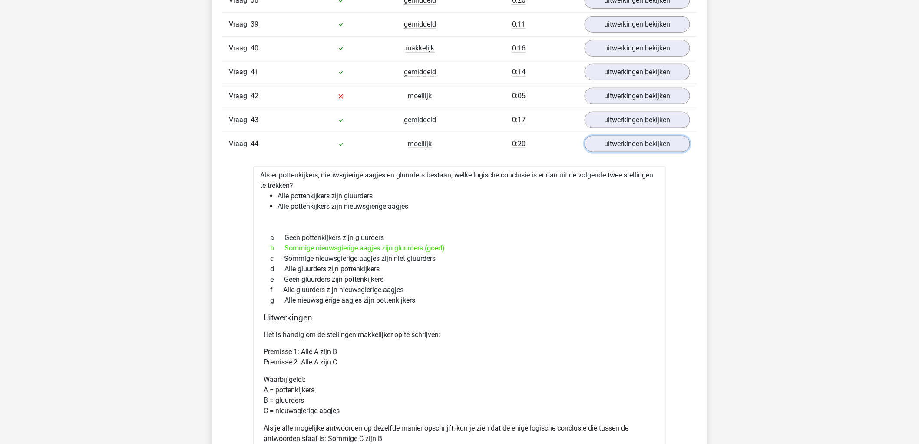
scroll to position [1689, 0]
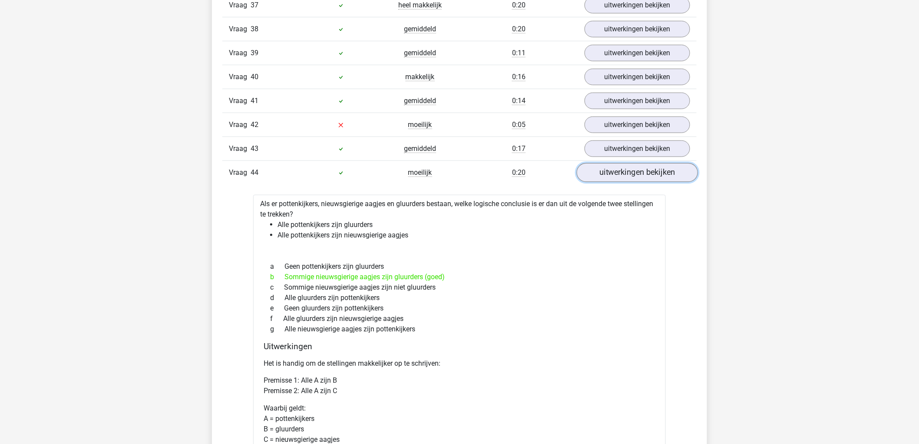
click at [655, 182] on link "uitwerkingen bekijken" at bounding box center [637, 172] width 121 height 19
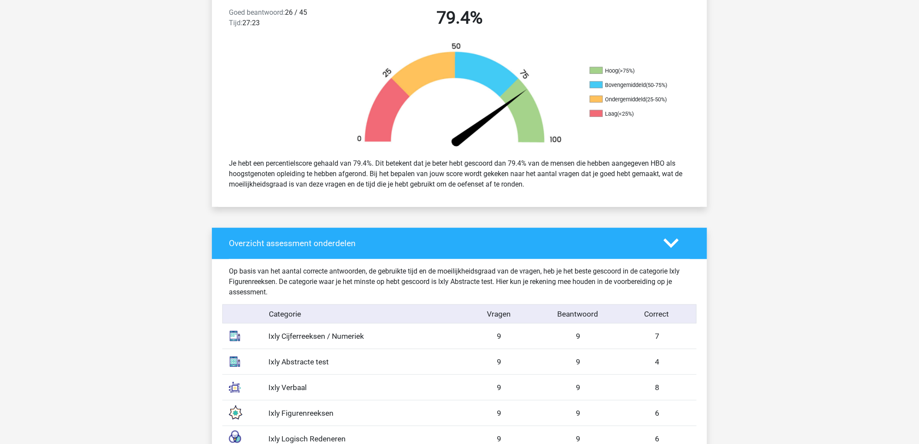
scroll to position [0, 0]
